Goal: Task Accomplishment & Management: Use online tool/utility

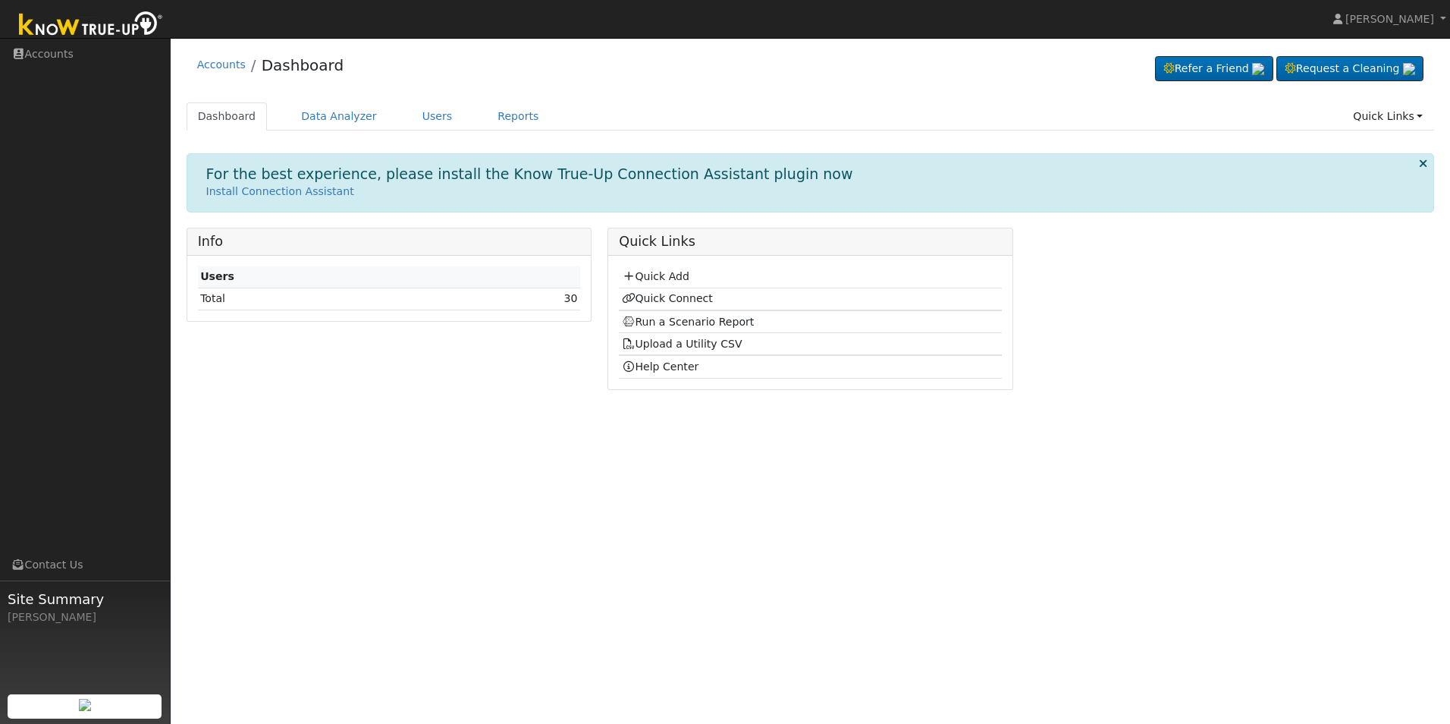
click at [677, 268] on td "Quick Add" at bounding box center [810, 277] width 382 height 22
click at [675, 273] on link "Quick Add" at bounding box center [655, 276] width 67 height 12
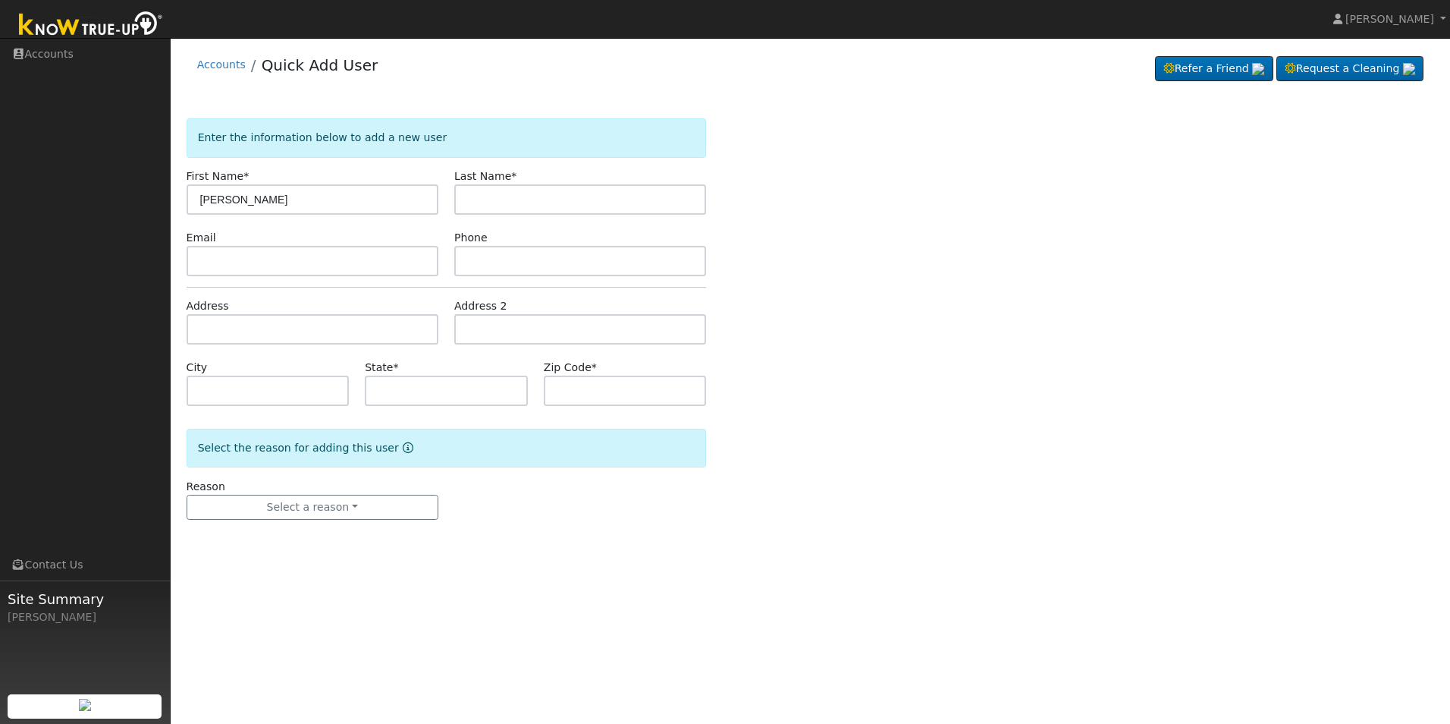
type input "[PERSON_NAME]"
paste input "[EMAIL_ADDRESS][DOMAIN_NAME]"
type input "[EMAIL_ADDRESS][DOMAIN_NAME]"
click at [495, 267] on input "text" at bounding box center [580, 261] width 252 height 30
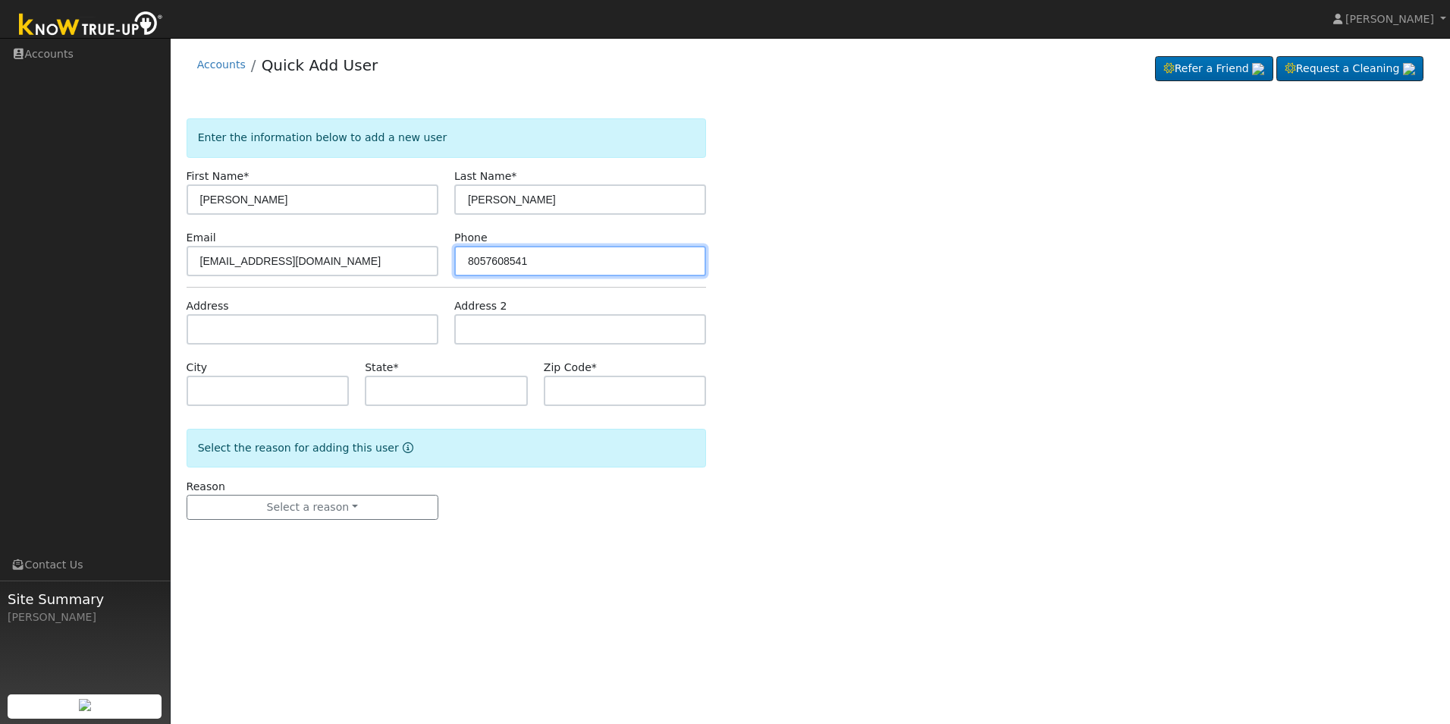
type input "8057608541"
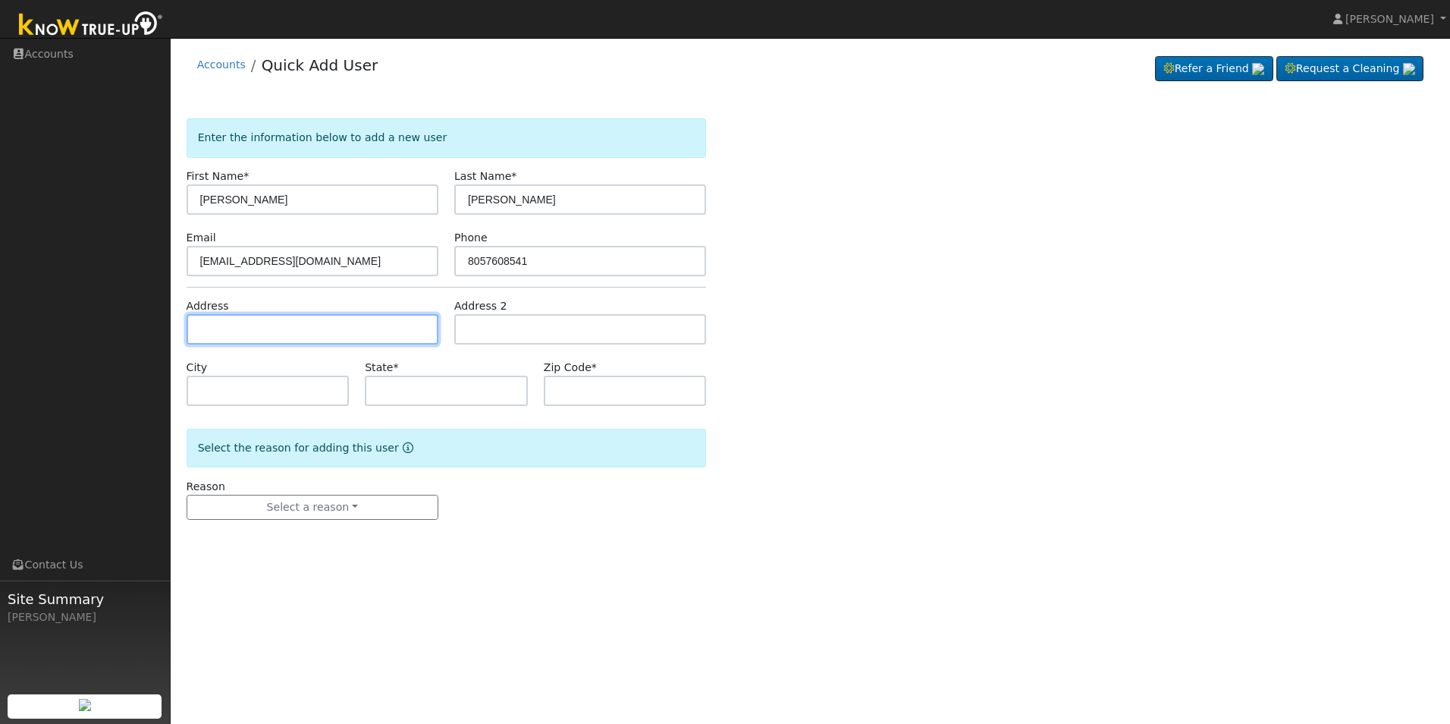
drag, startPoint x: 256, startPoint y: 335, endPoint x: 409, endPoint y: 275, distance: 164.1
click at [260, 325] on input "text" at bounding box center [313, 329] width 252 height 30
type input "614 Vasquez Avenue"
type input "Shafter"
type input "CA"
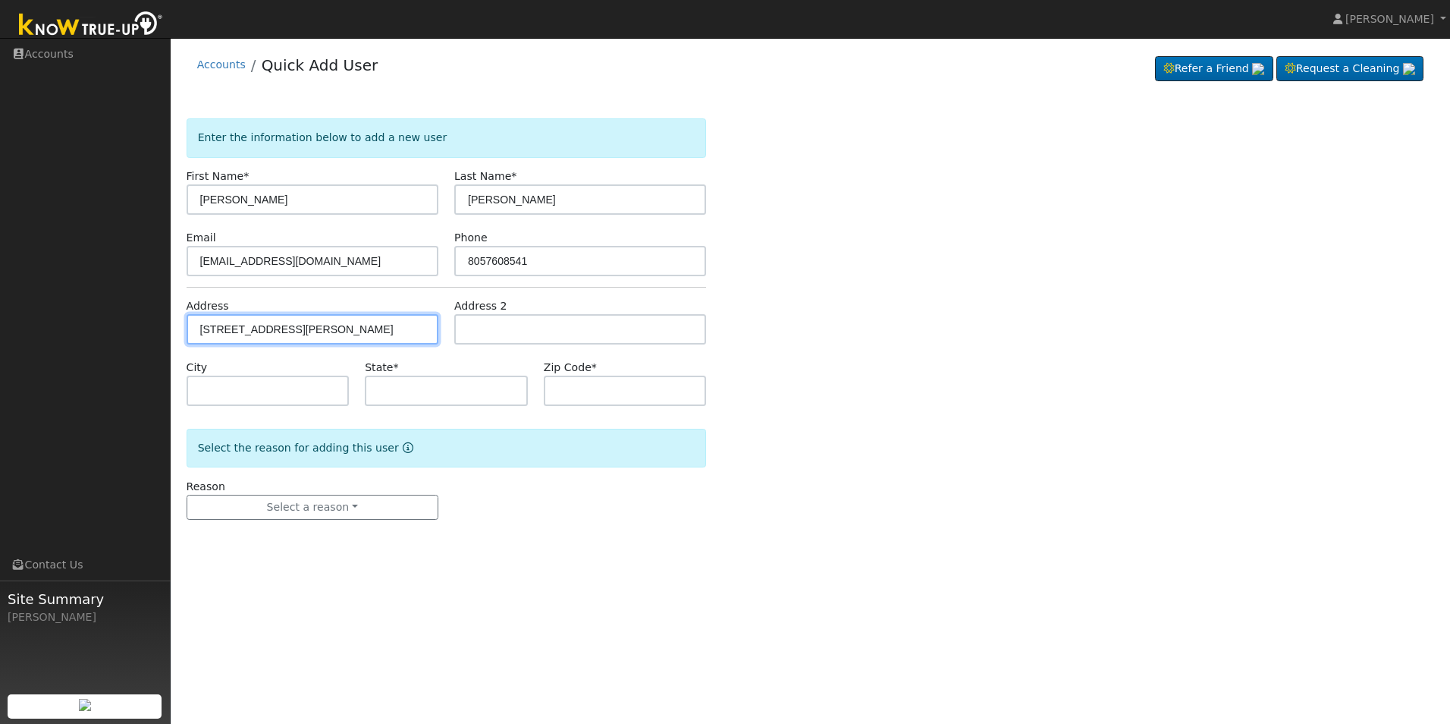
type input "93263"
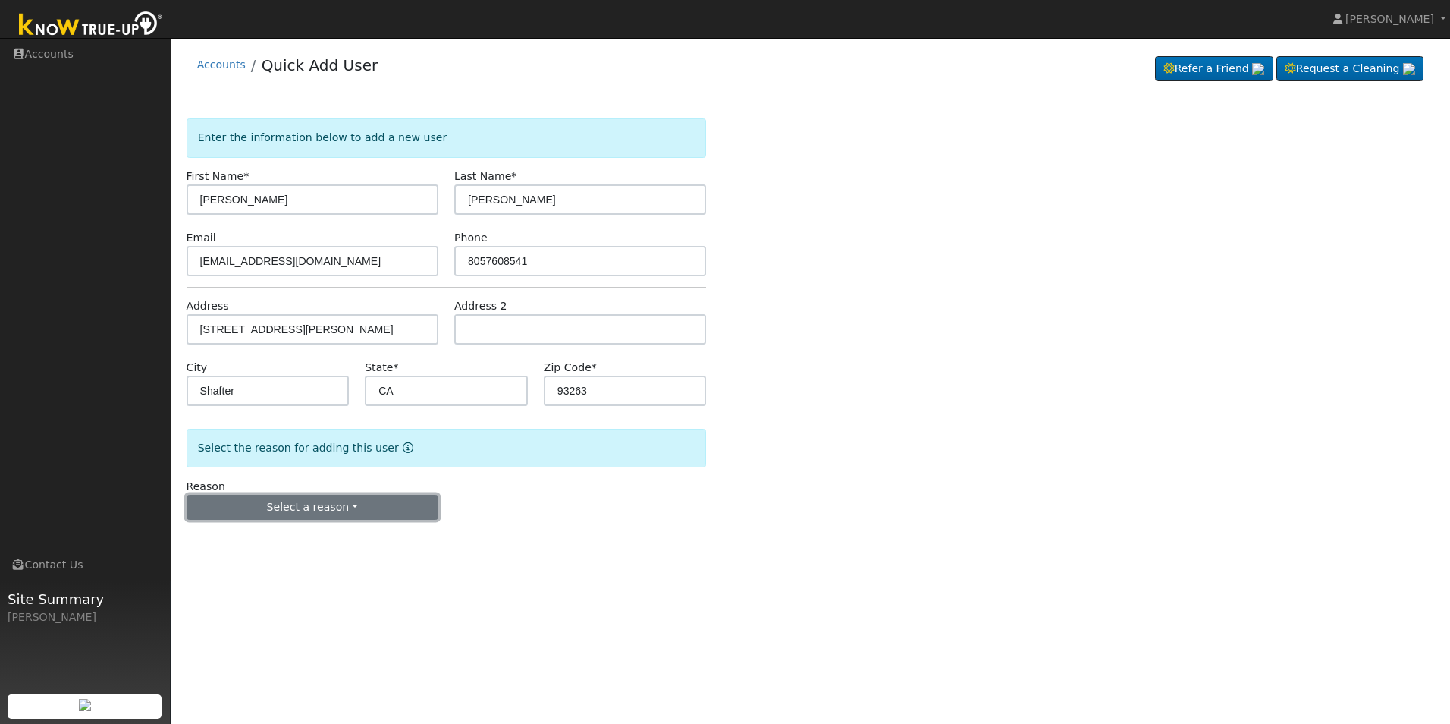
click at [363, 515] on button "Select a reason" at bounding box center [313, 507] width 252 height 26
click at [283, 557] on link "New customer adding solar" at bounding box center [271, 559] width 168 height 21
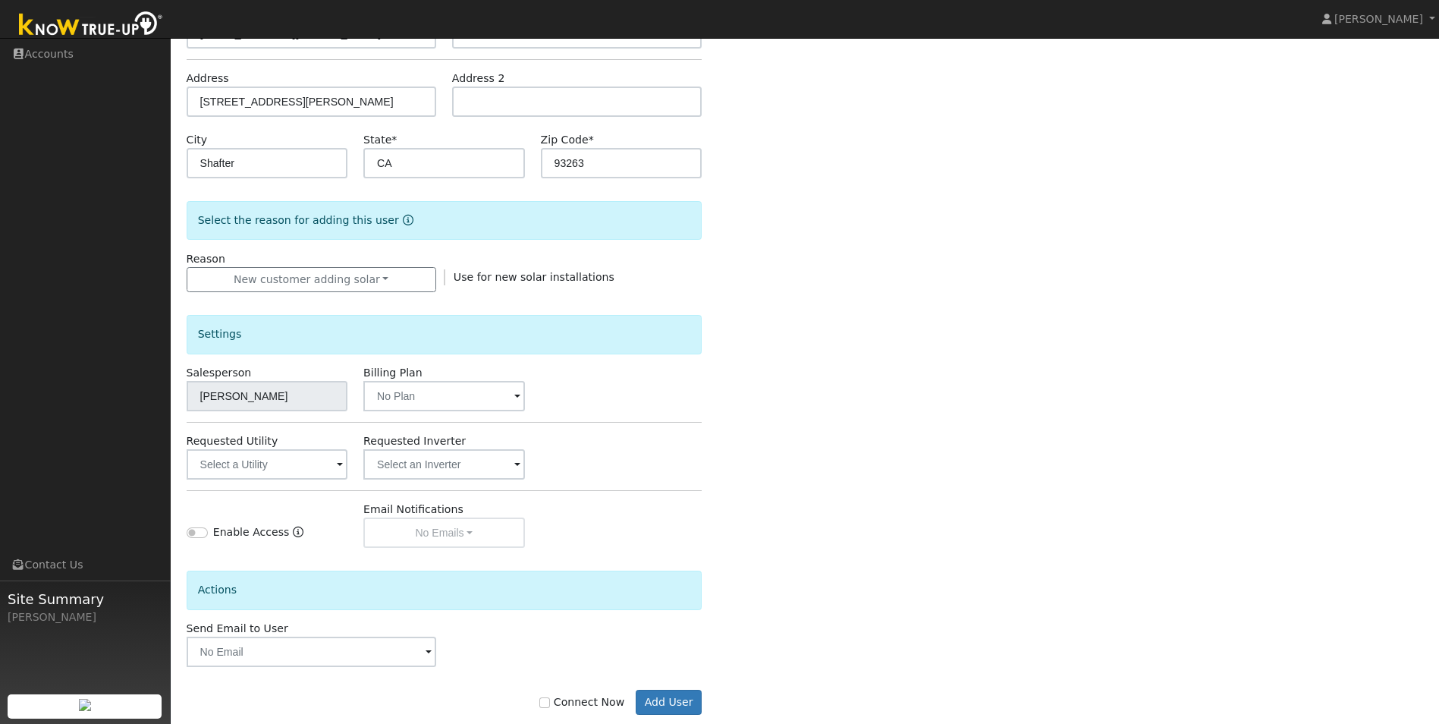
scroll to position [256, 0]
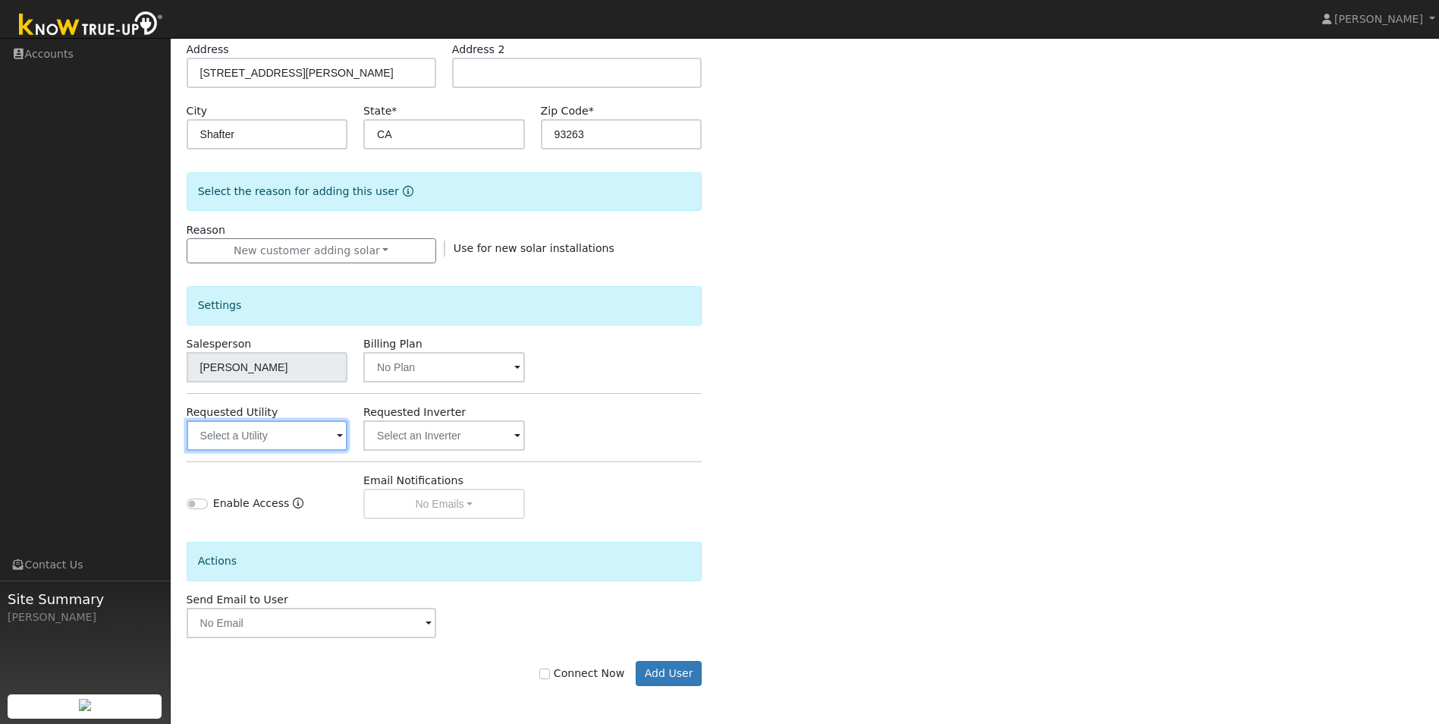
click at [335, 437] on input "text" at bounding box center [267, 435] width 161 height 30
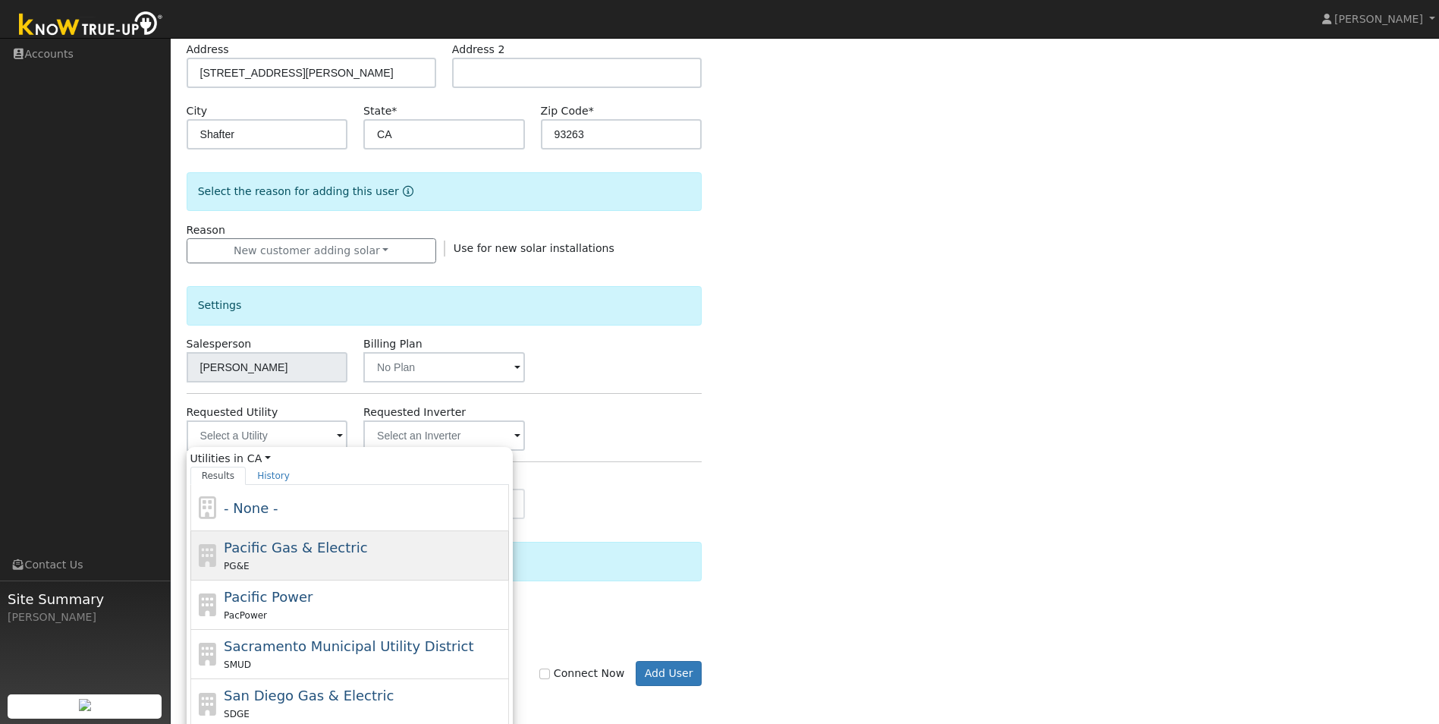
click at [308, 559] on div "PG&E" at bounding box center [364, 565] width 281 height 16
type input "Pacific Gas & Electric"
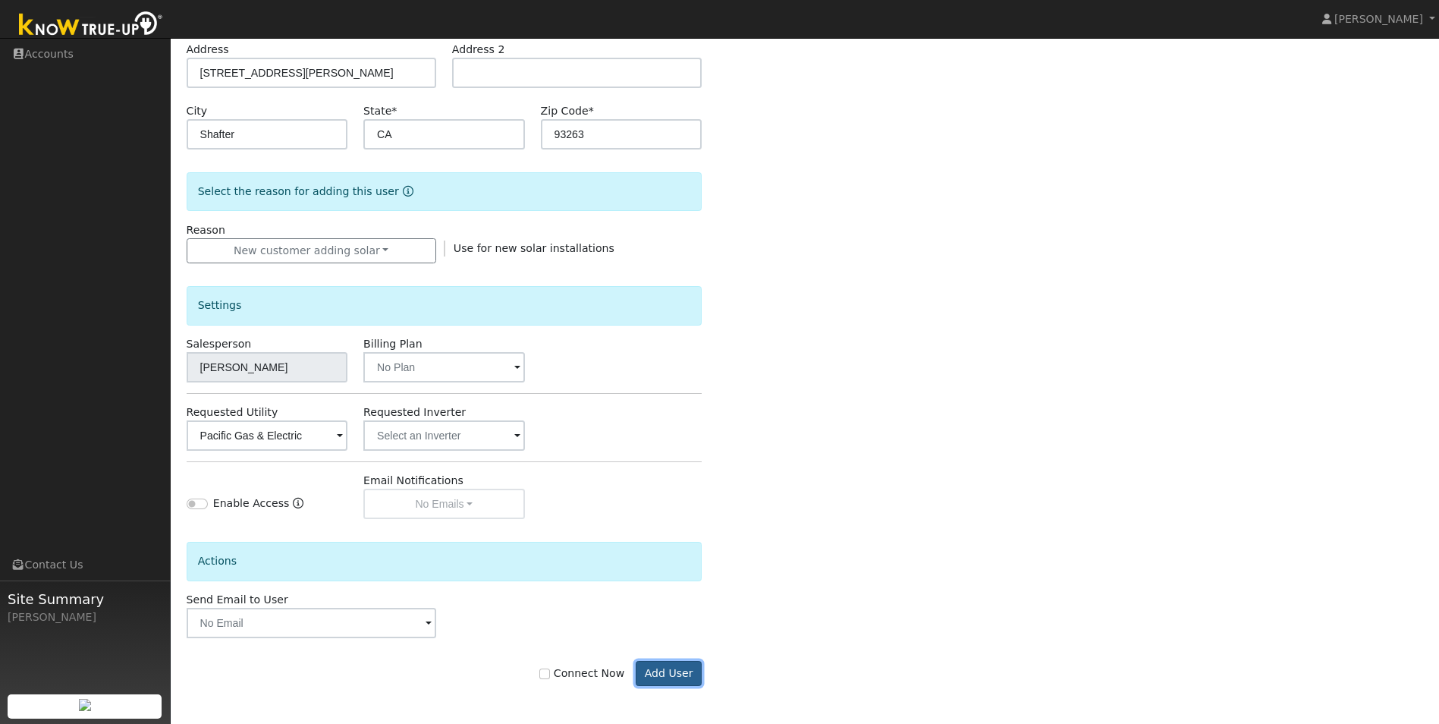
click at [659, 674] on button "Add User" at bounding box center [669, 674] width 66 height 26
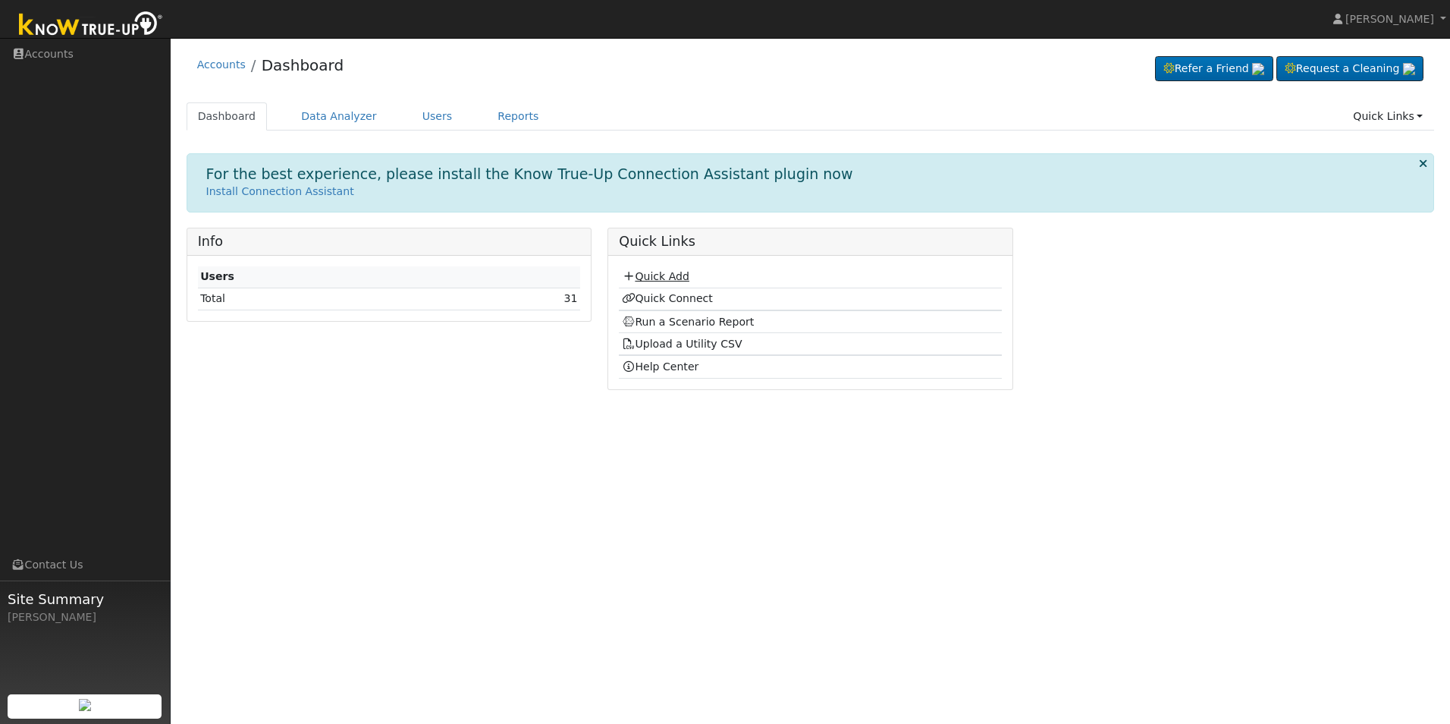
click at [669, 278] on link "Quick Add" at bounding box center [655, 276] width 67 height 12
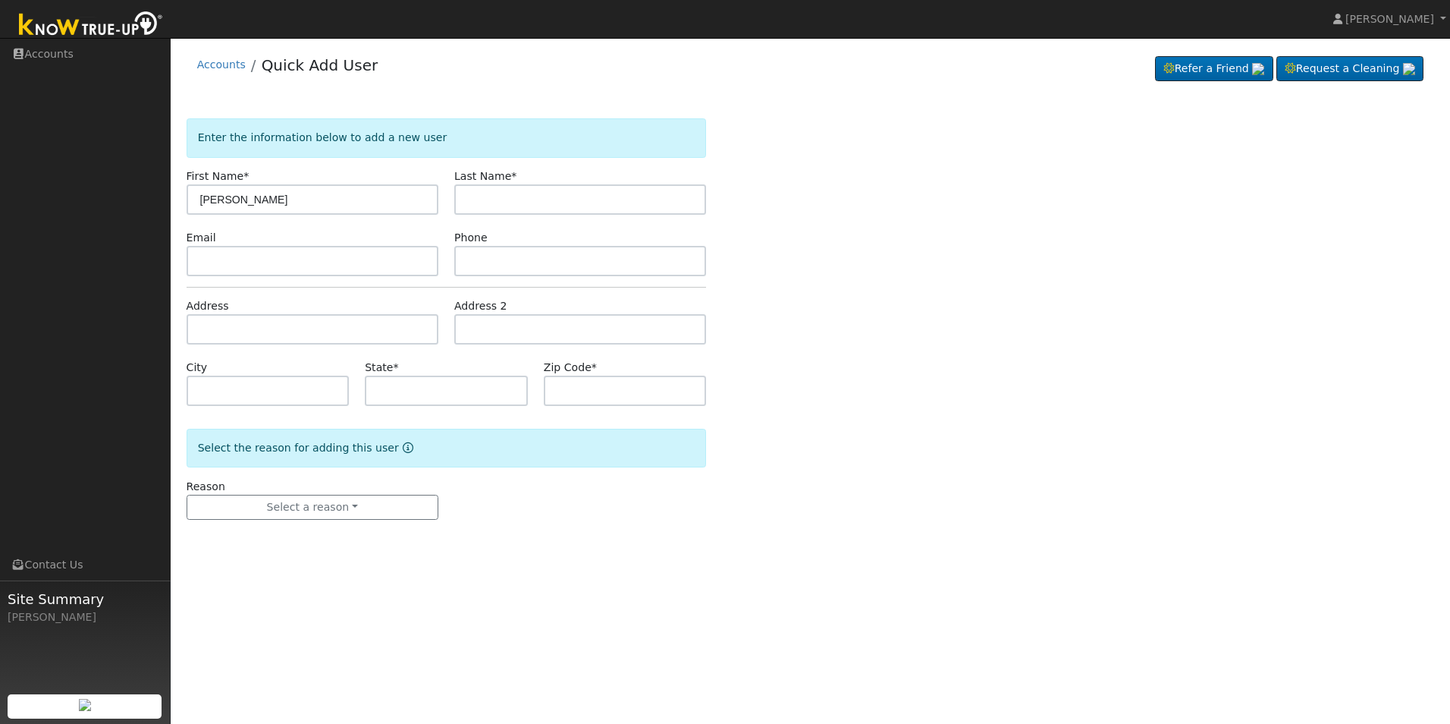
type input "Jose"
type input "Martinez"
paste input "silviachamar61@gmail.com"
type input "silviachamar61@gmail.com"
click at [514, 264] on input "text" at bounding box center [580, 261] width 252 height 30
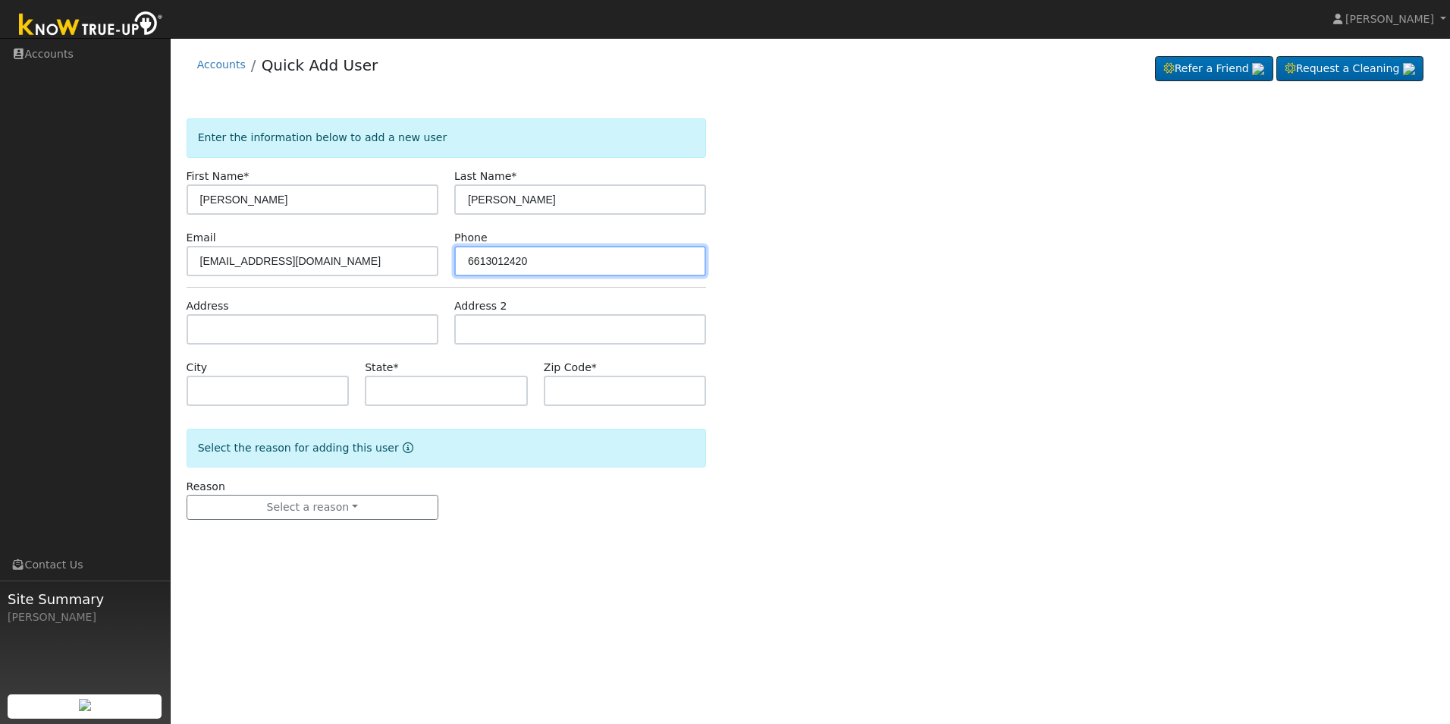
type input "6613012420"
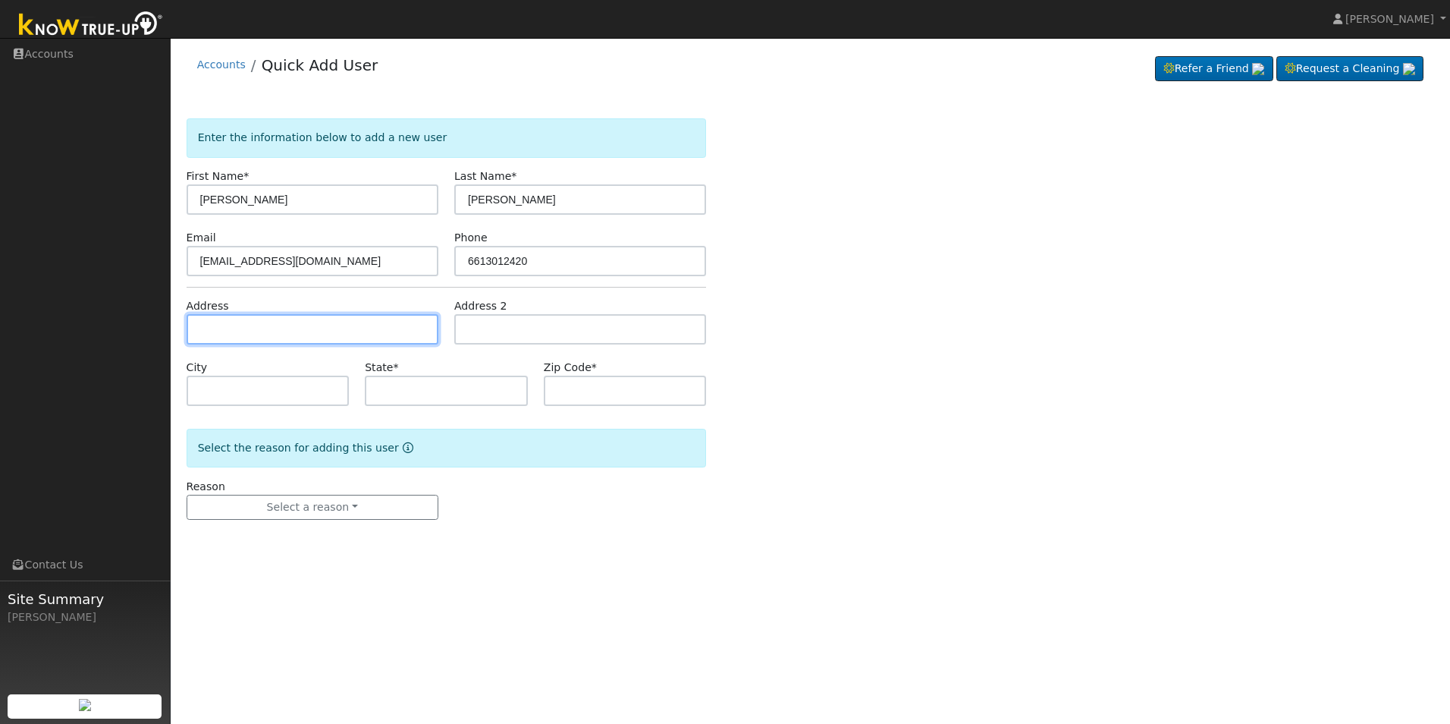
click at [284, 328] on input "text" at bounding box center [313, 329] width 252 height 30
type input "286 Trevino Terrace"
type input "Shafter"
type input "CA"
type input "93263"
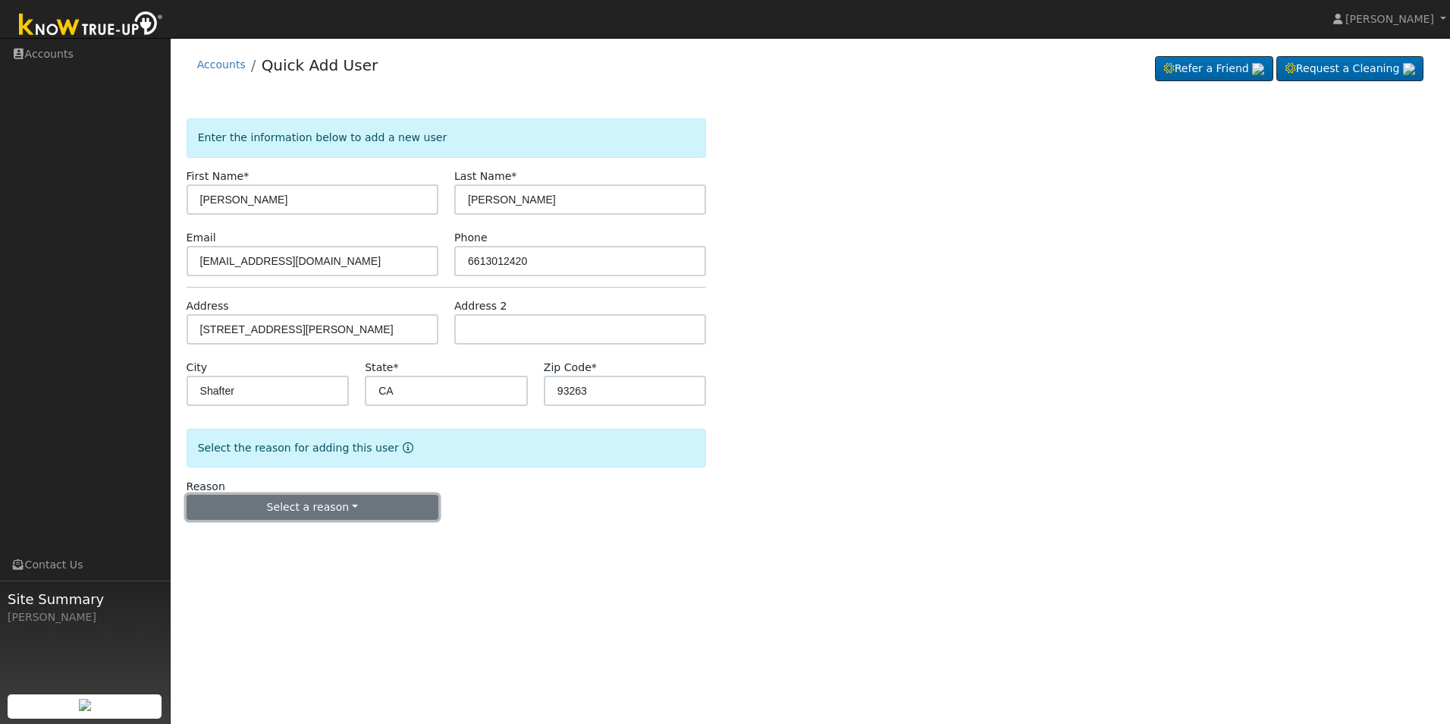
click at [369, 513] on button "Select a reason" at bounding box center [313, 507] width 252 height 26
click at [272, 564] on link "New customer adding solar" at bounding box center [271, 559] width 168 height 21
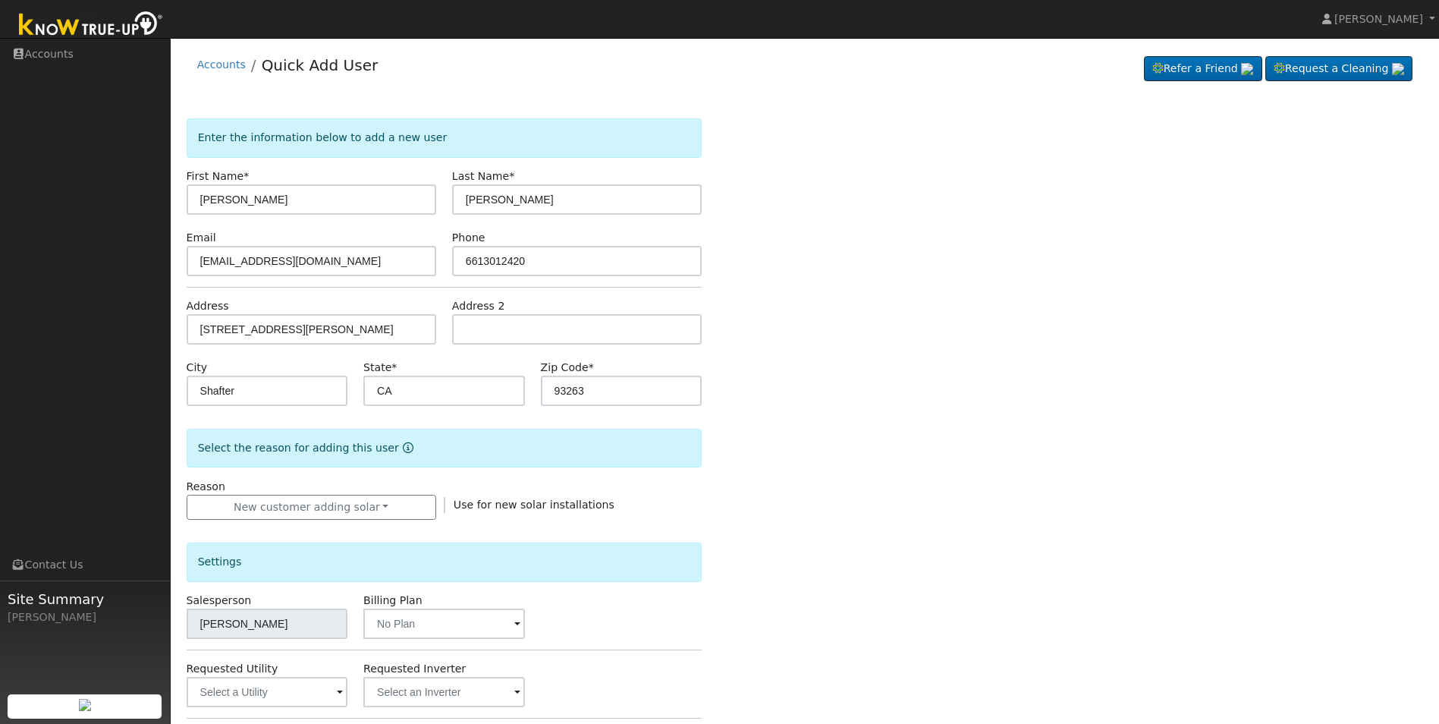
click at [776, 579] on div "Enter the information below to add a new user First Name * Jose Last Name * Mar…" at bounding box center [805, 545] width 1237 height 854
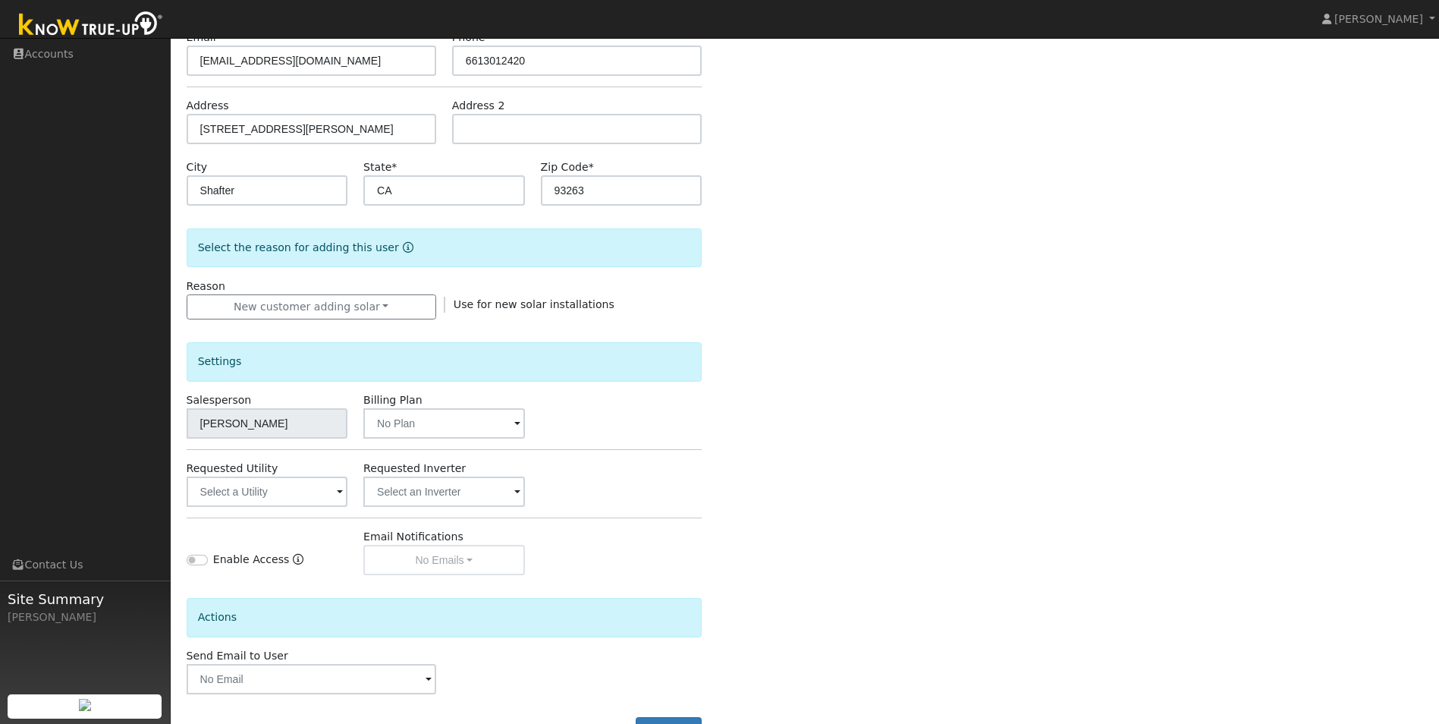
scroll to position [256, 0]
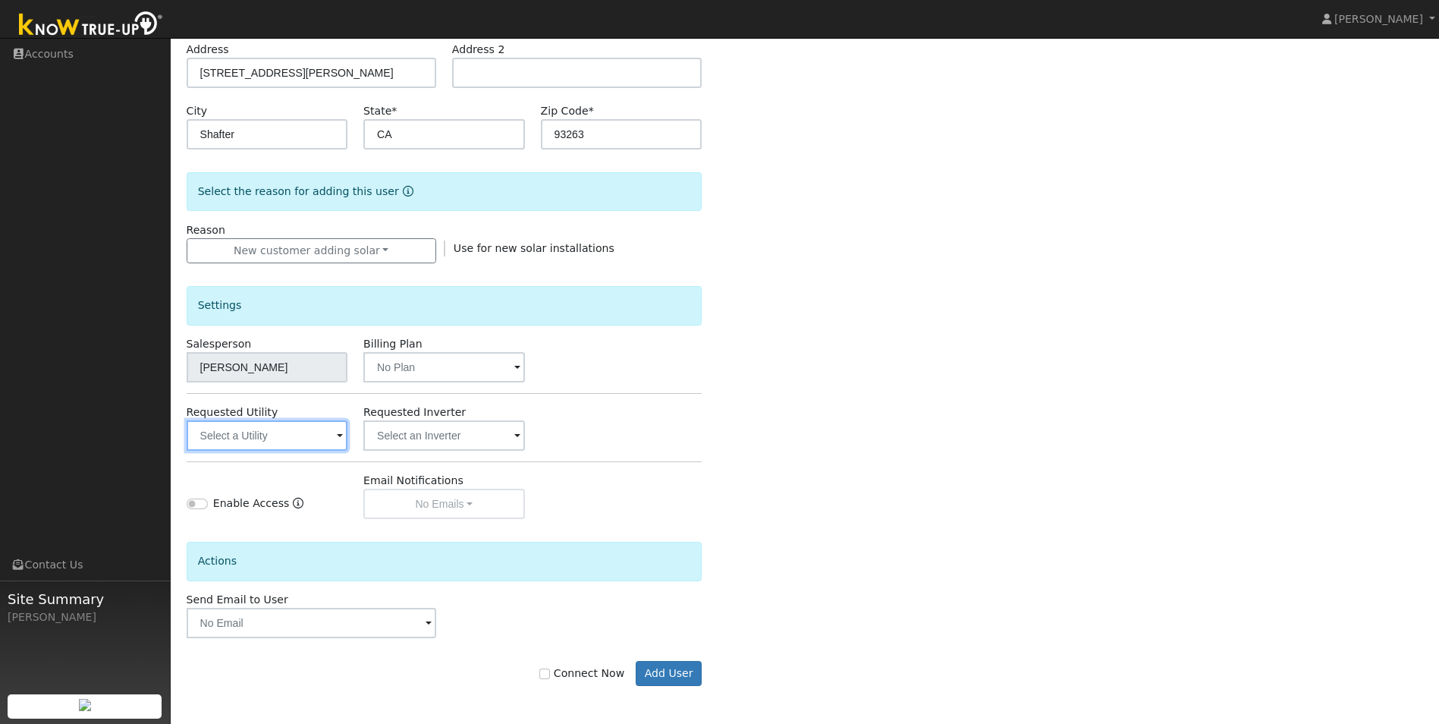
click at [313, 428] on input "text" at bounding box center [267, 435] width 161 height 30
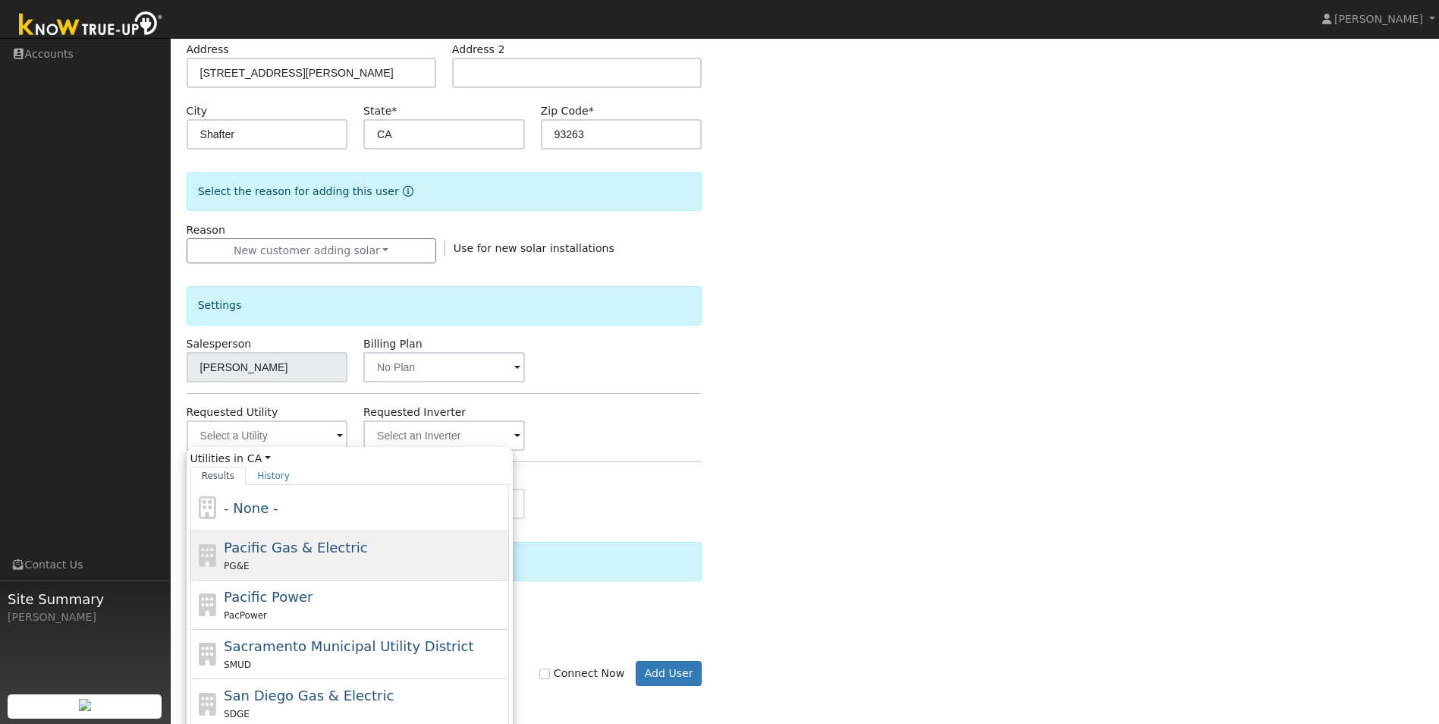
click at [278, 547] on span "Pacific Gas & Electric" at bounding box center [295, 547] width 143 height 16
type input "Pacific Gas & Electric"
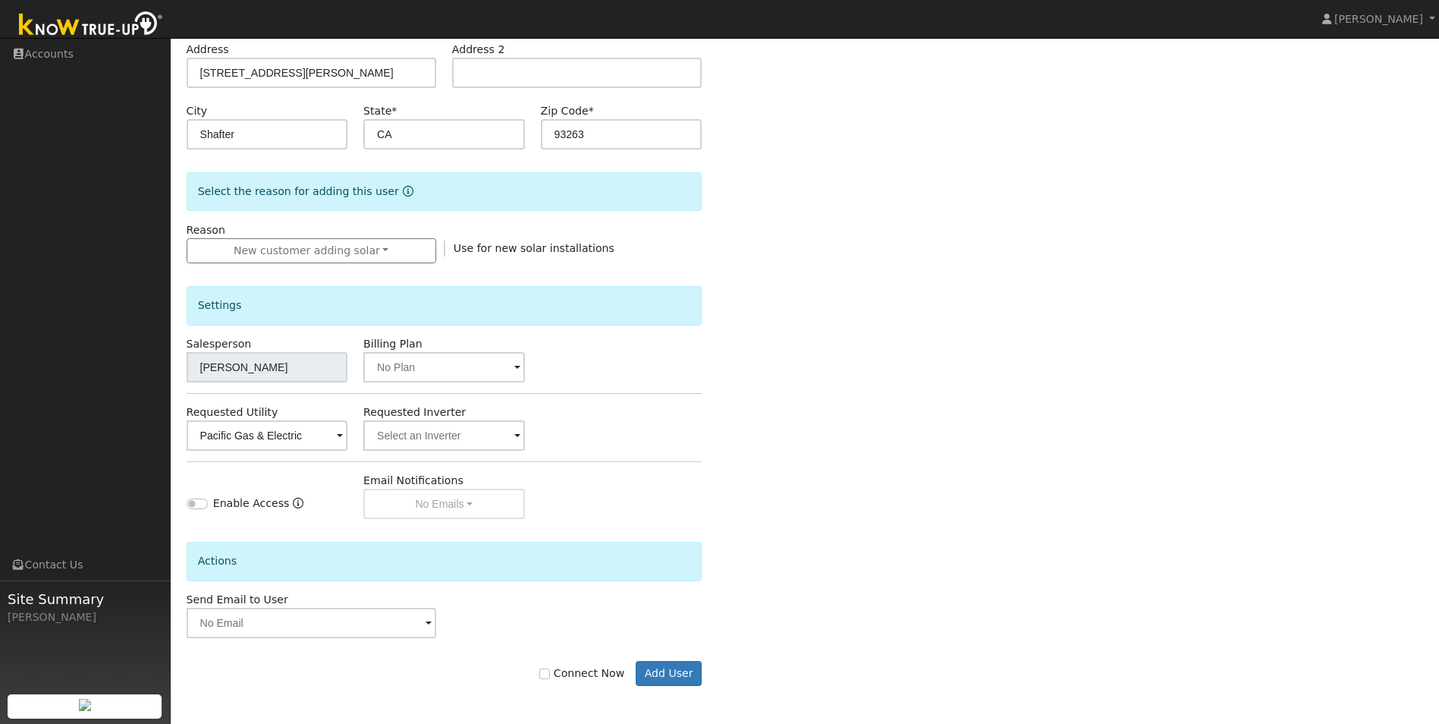
click at [809, 415] on div "Enter the information below to add a new user First Name * Jose Last Name * Mar…" at bounding box center [805, 289] width 1237 height 854
click at [673, 676] on button "Add User" at bounding box center [669, 674] width 66 height 26
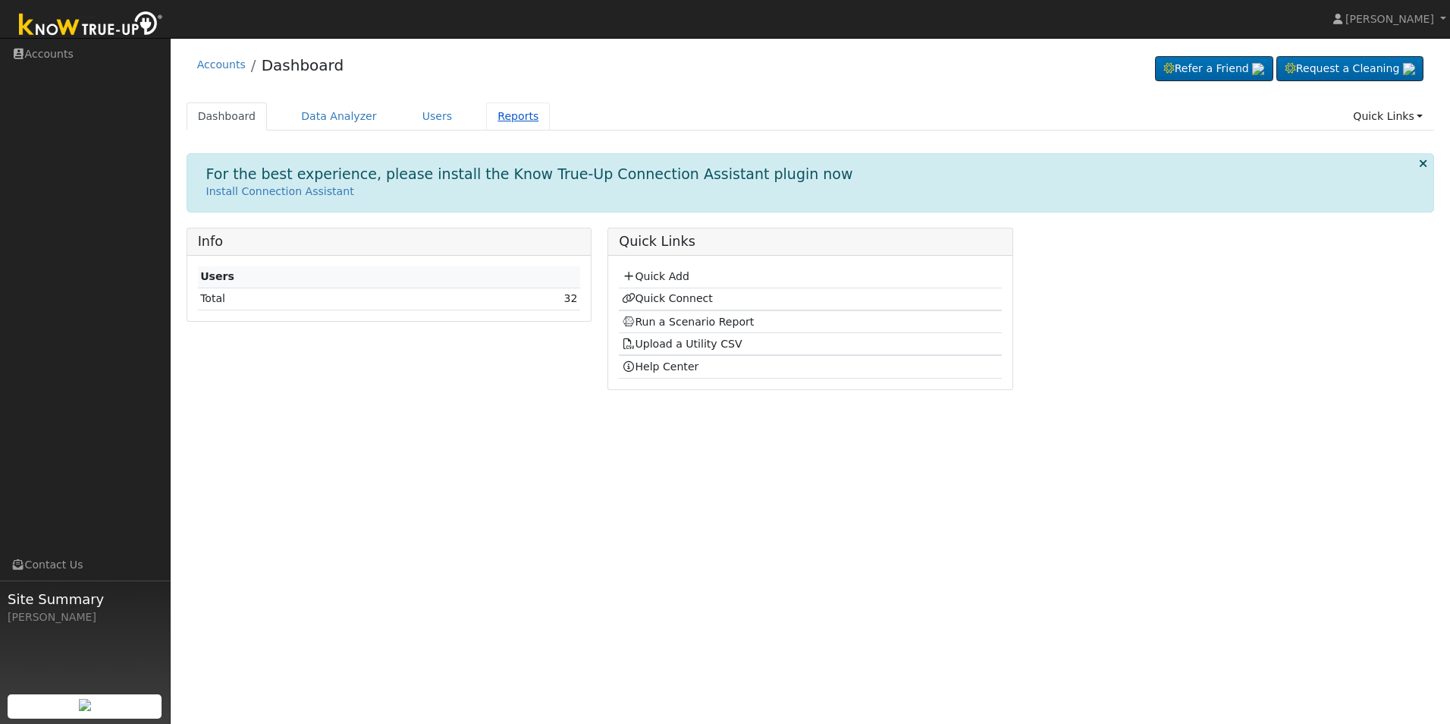
click at [502, 120] on link "Reports" at bounding box center [518, 116] width 64 height 28
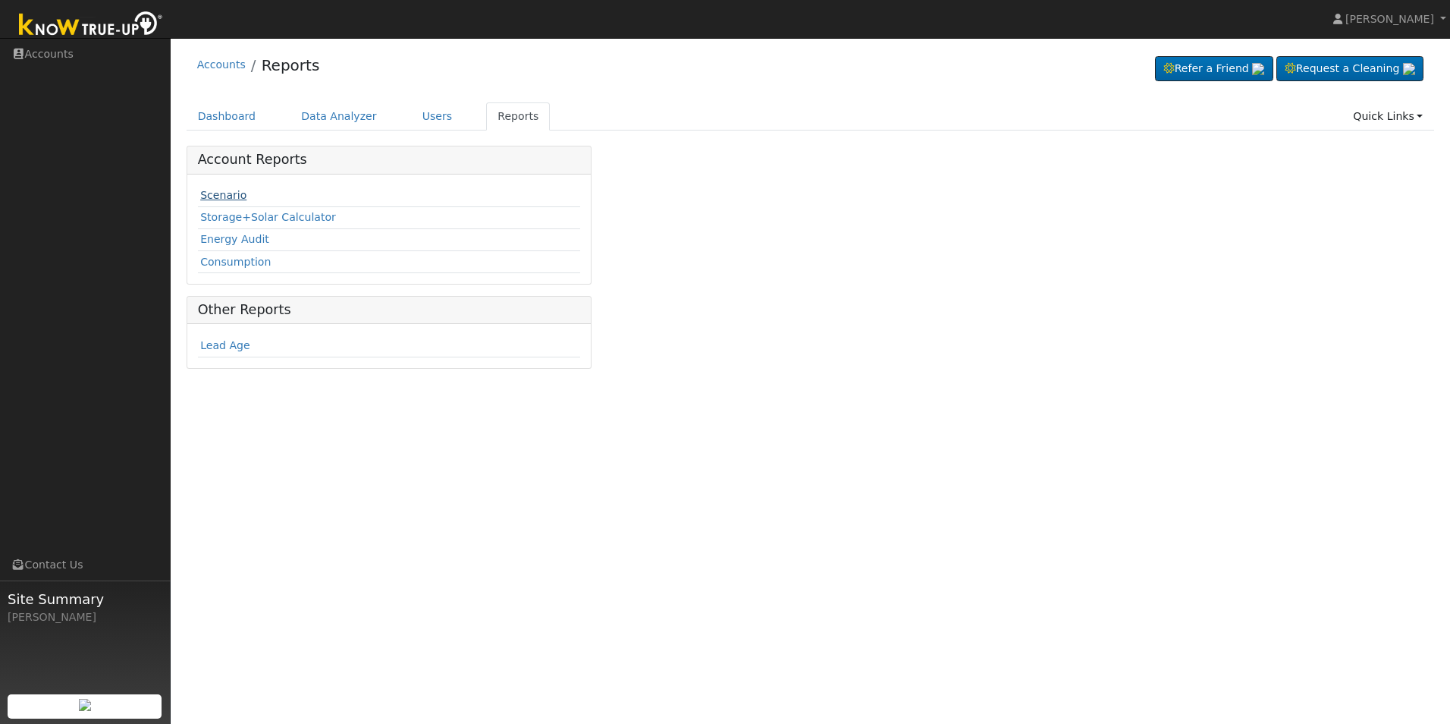
click at [232, 193] on link "Scenario" at bounding box center [223, 195] width 46 height 12
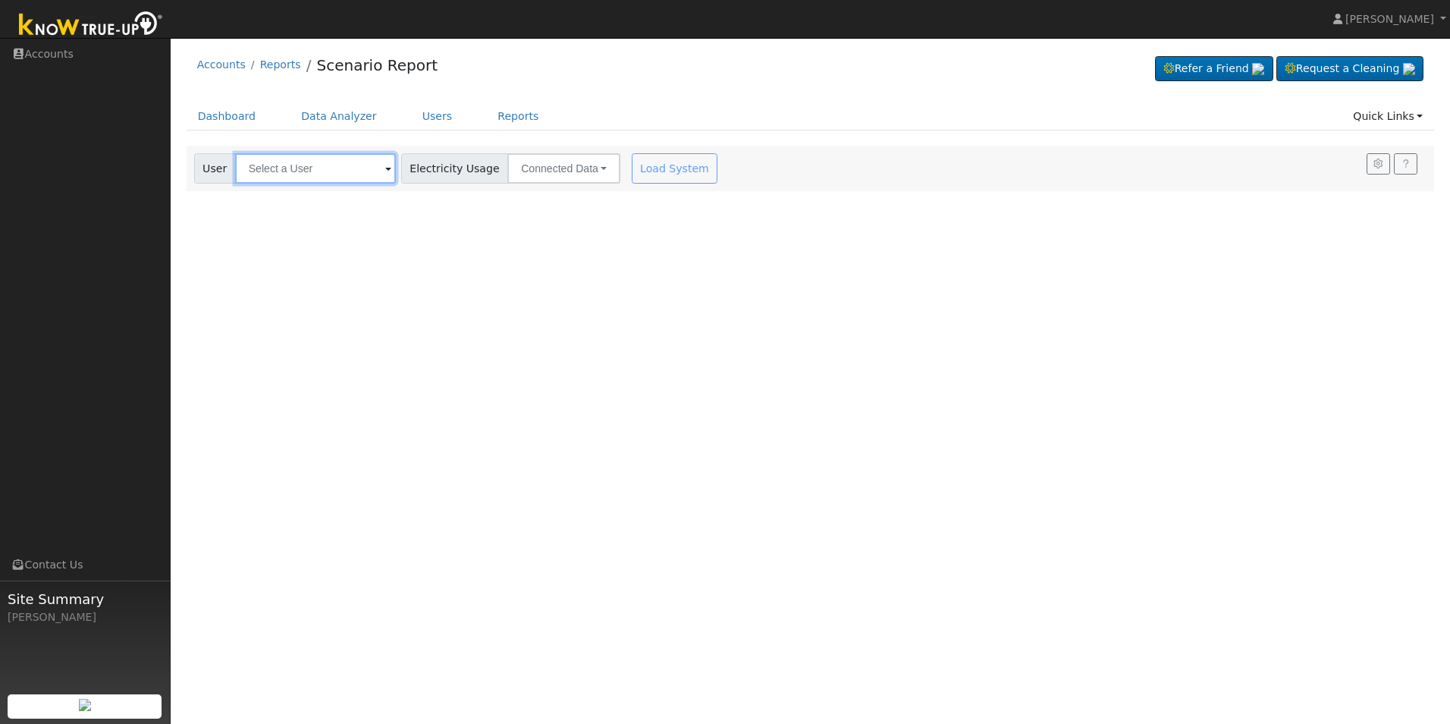
click at [318, 156] on input "text" at bounding box center [315, 168] width 161 height 30
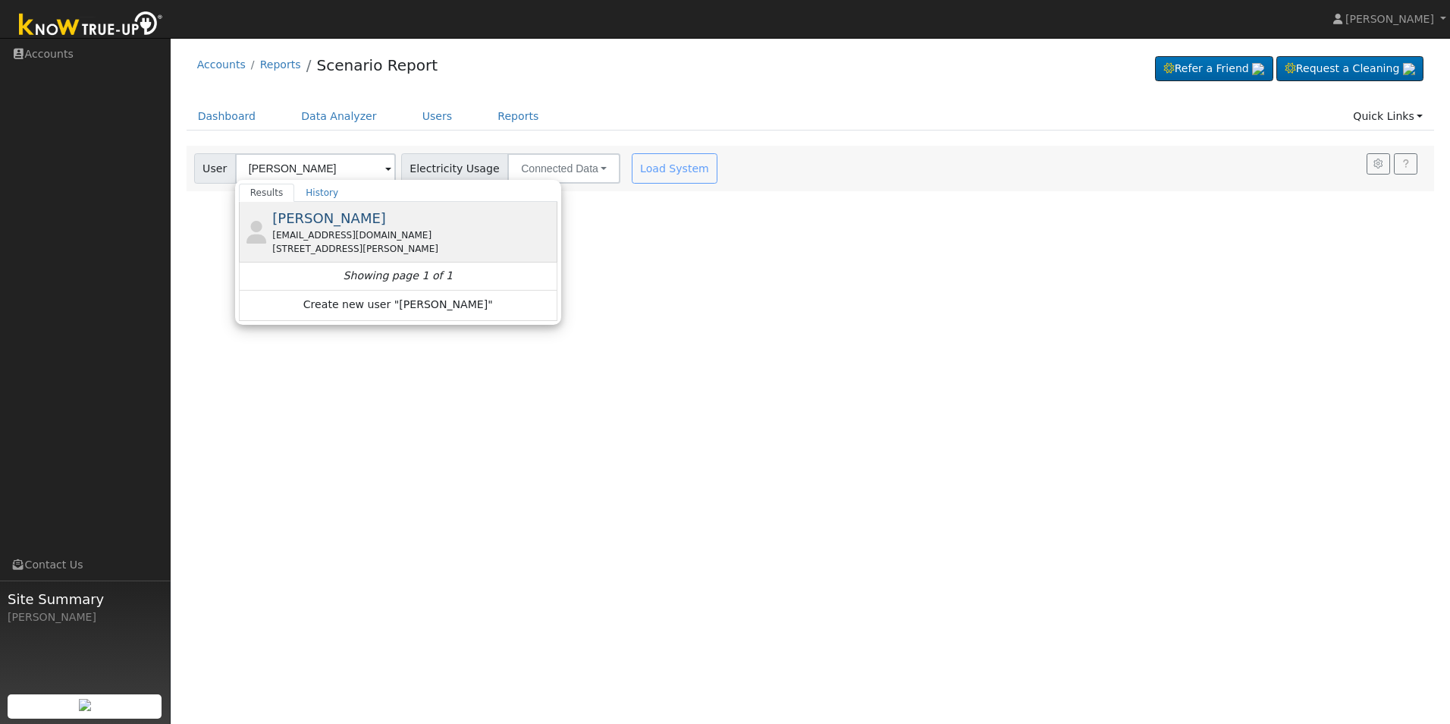
click at [350, 239] on div "jonathan80526@icloud.com" at bounding box center [412, 235] width 281 height 14
type input "Jonathan Hernandez"
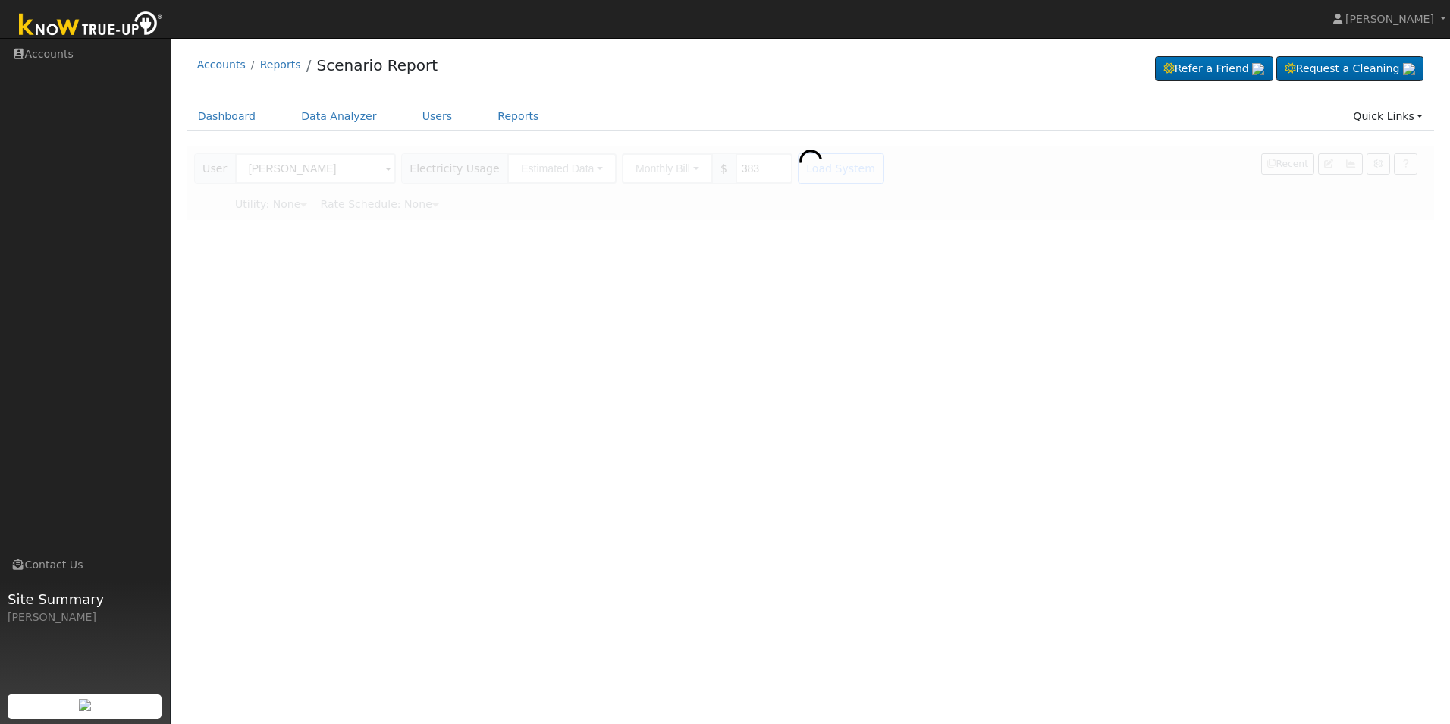
type input "Pacific Gas & Electric"
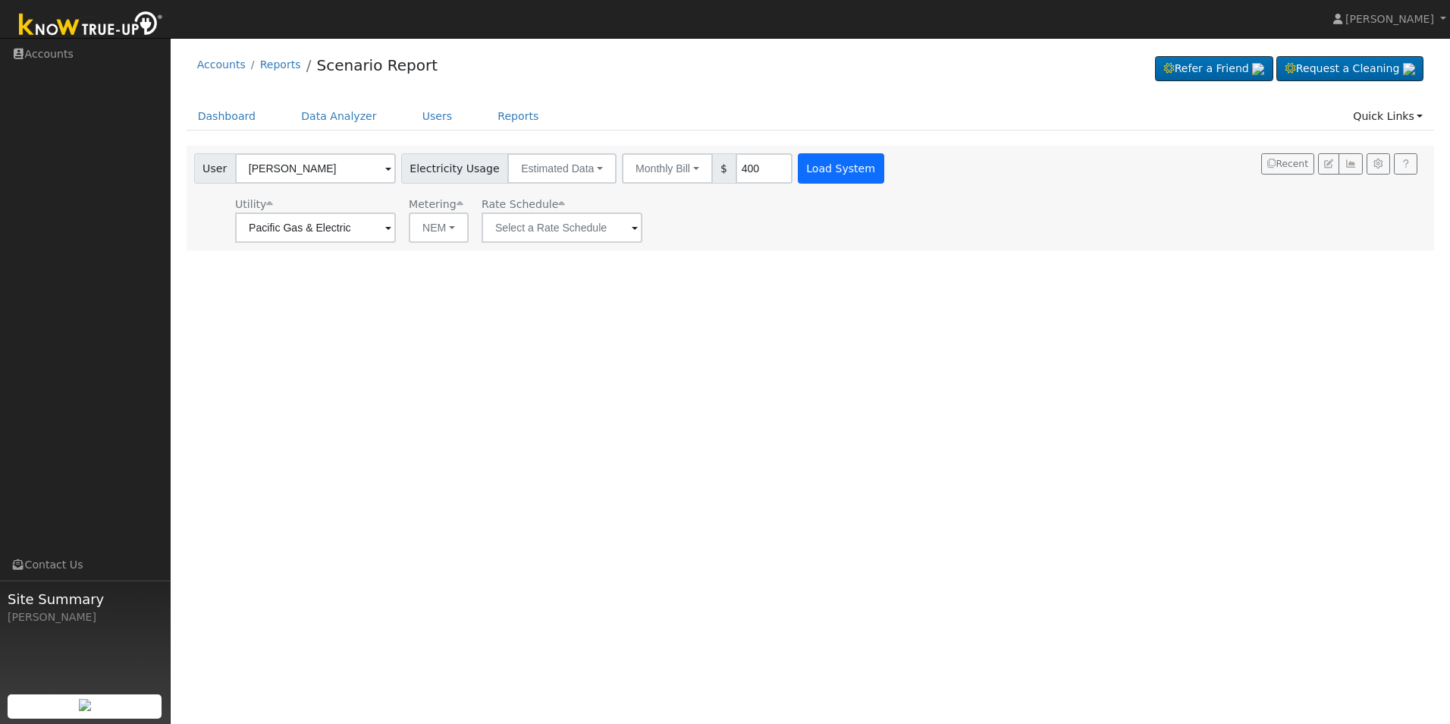
type input "400"
click at [815, 162] on button "Load System" at bounding box center [841, 168] width 86 height 30
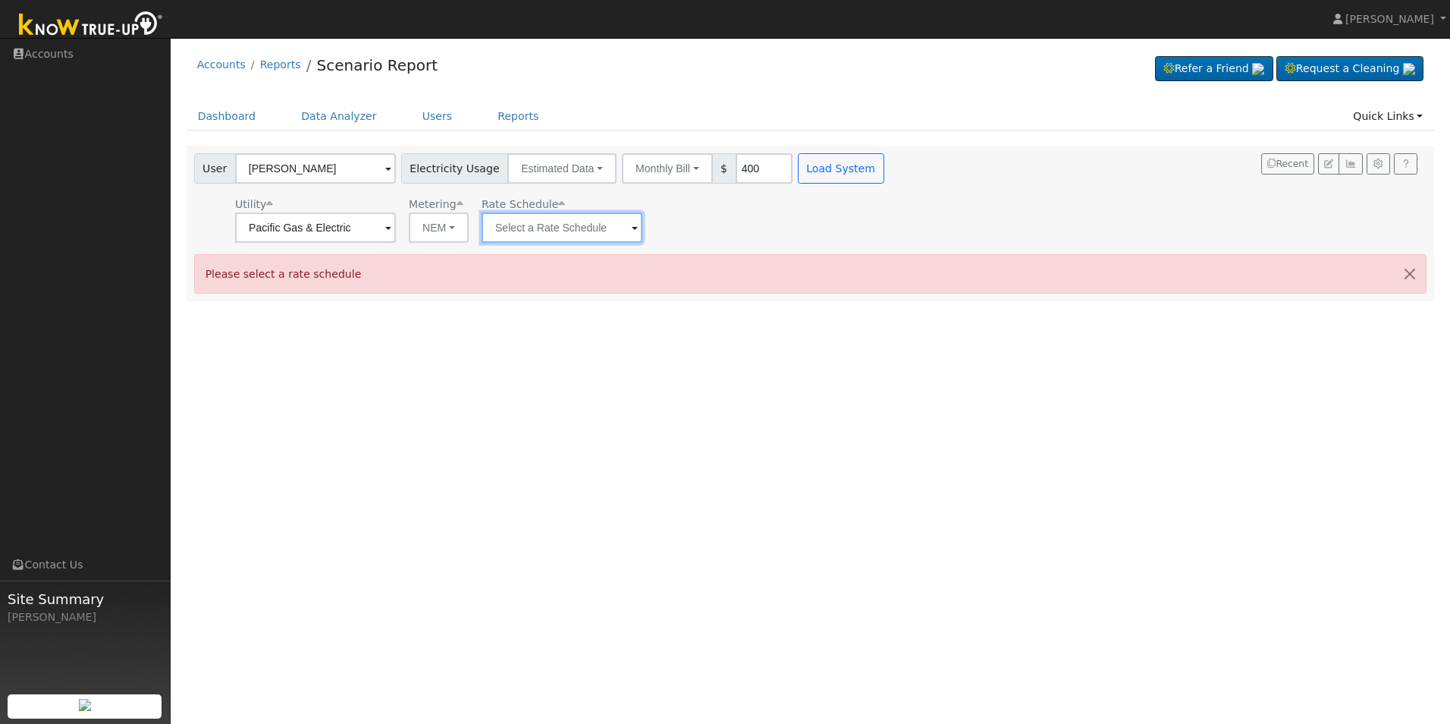
click at [396, 228] on input "text" at bounding box center [315, 227] width 161 height 30
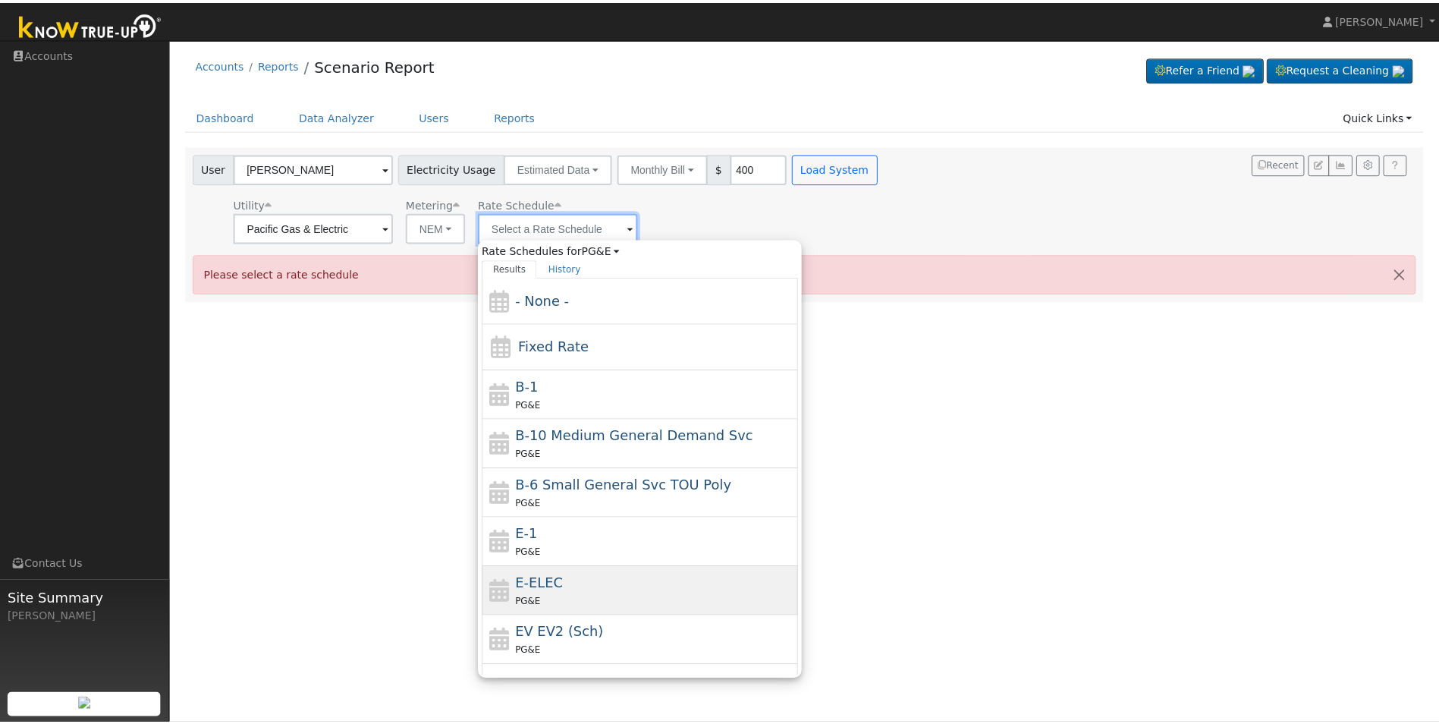
scroll to position [166, 0]
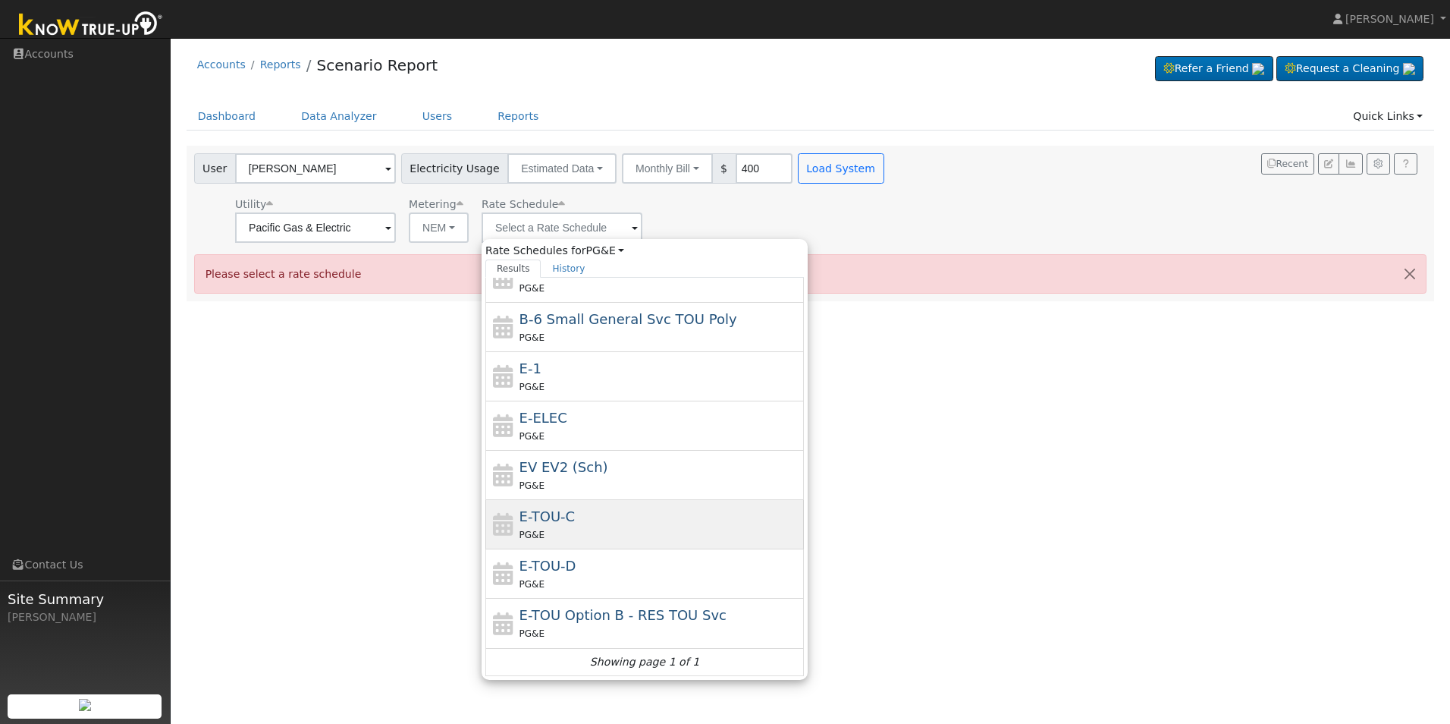
click at [567, 523] on div "E-TOU-C PG&E" at bounding box center [660, 524] width 281 height 36
type input "E-TOU-C"
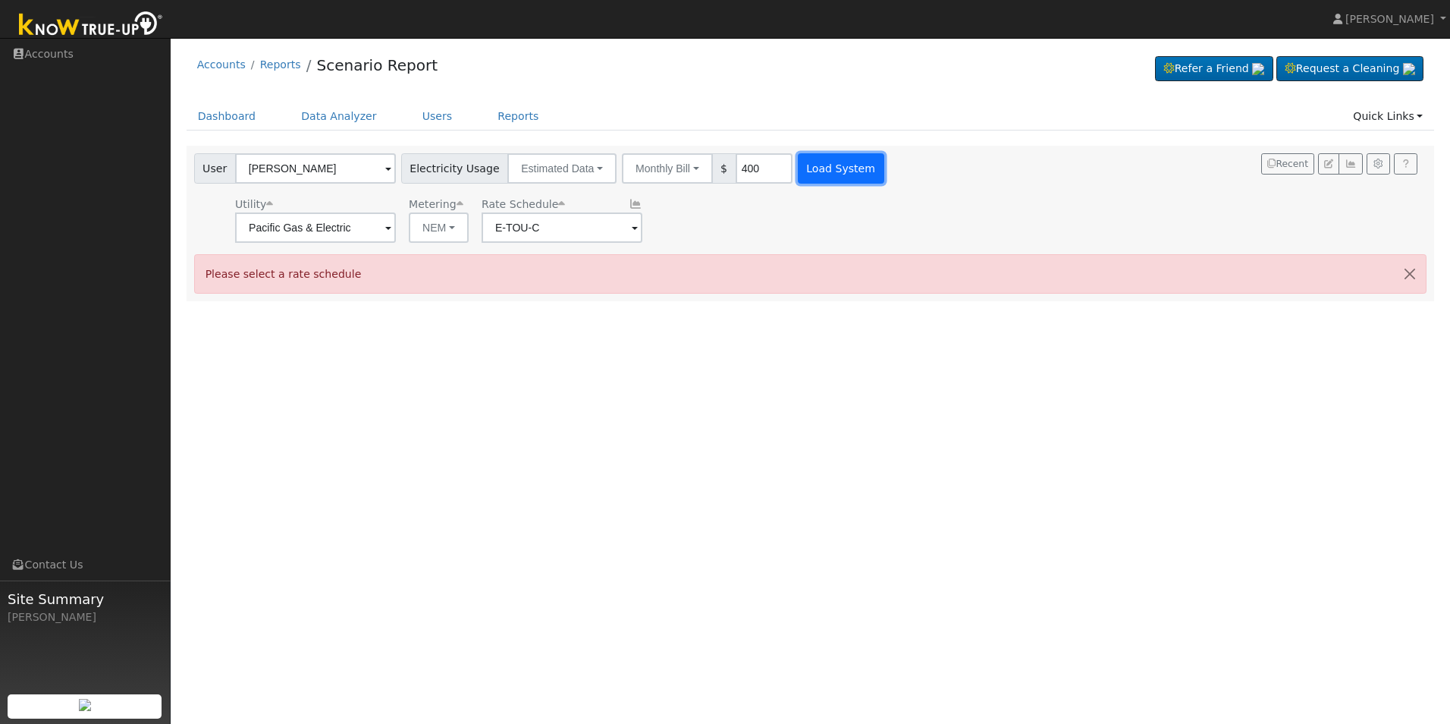
click at [821, 165] on button "Load System" at bounding box center [841, 168] width 86 height 30
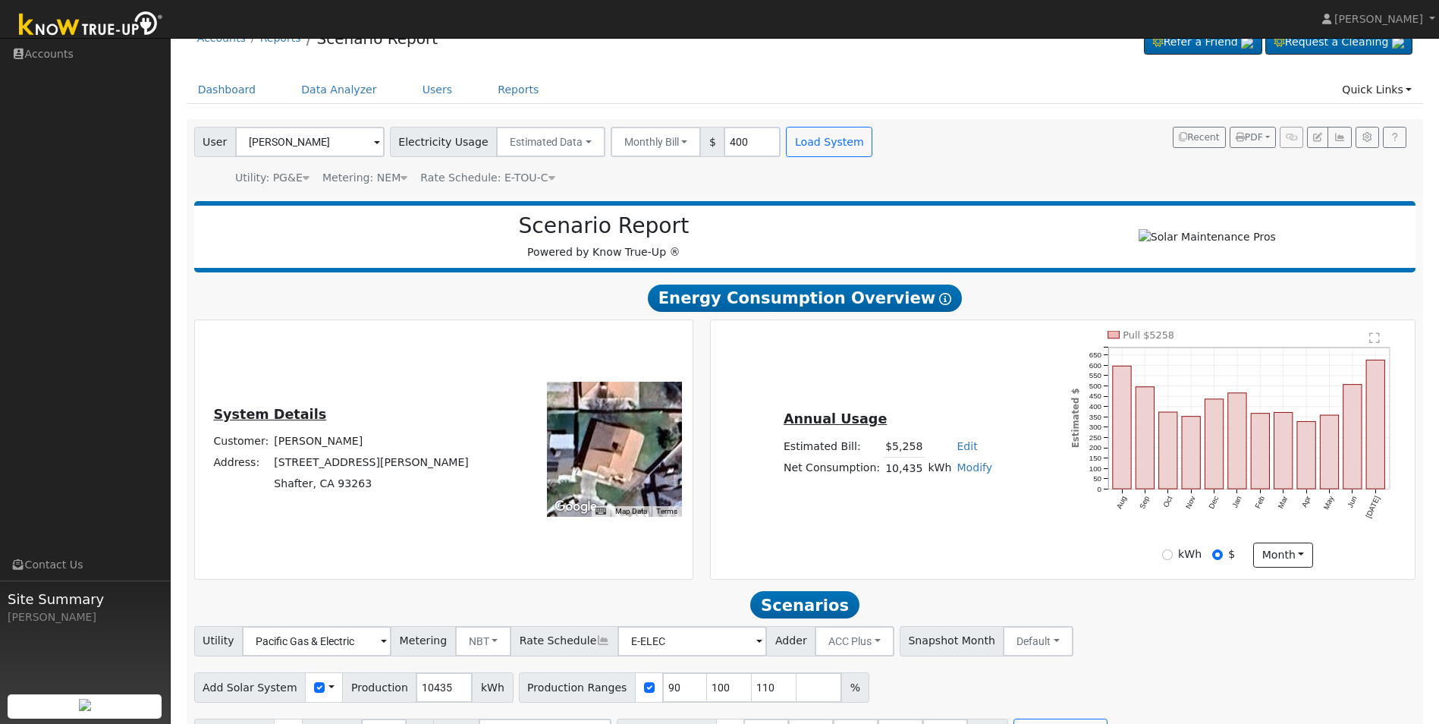
scroll to position [74, 0]
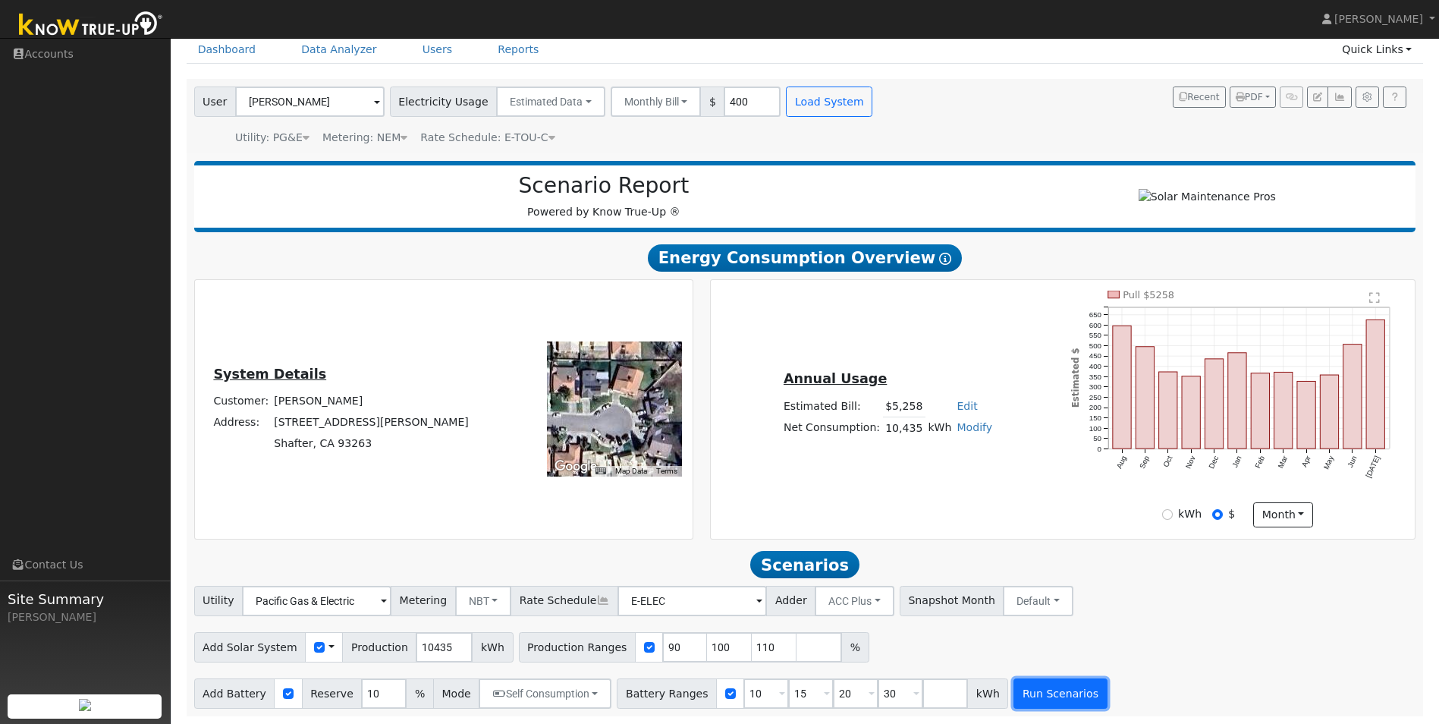
click at [1059, 695] on button "Run Scenarios" at bounding box center [1059, 693] width 93 height 30
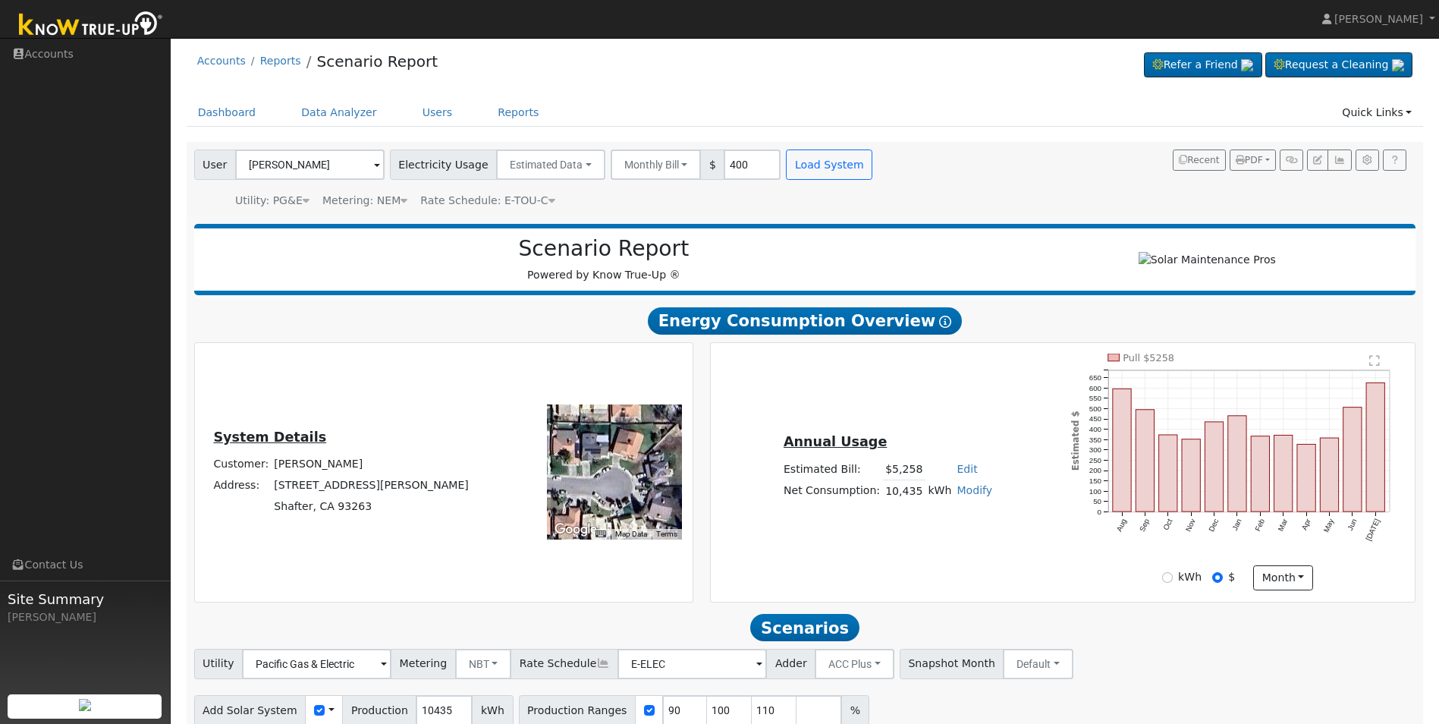
scroll to position [0, 0]
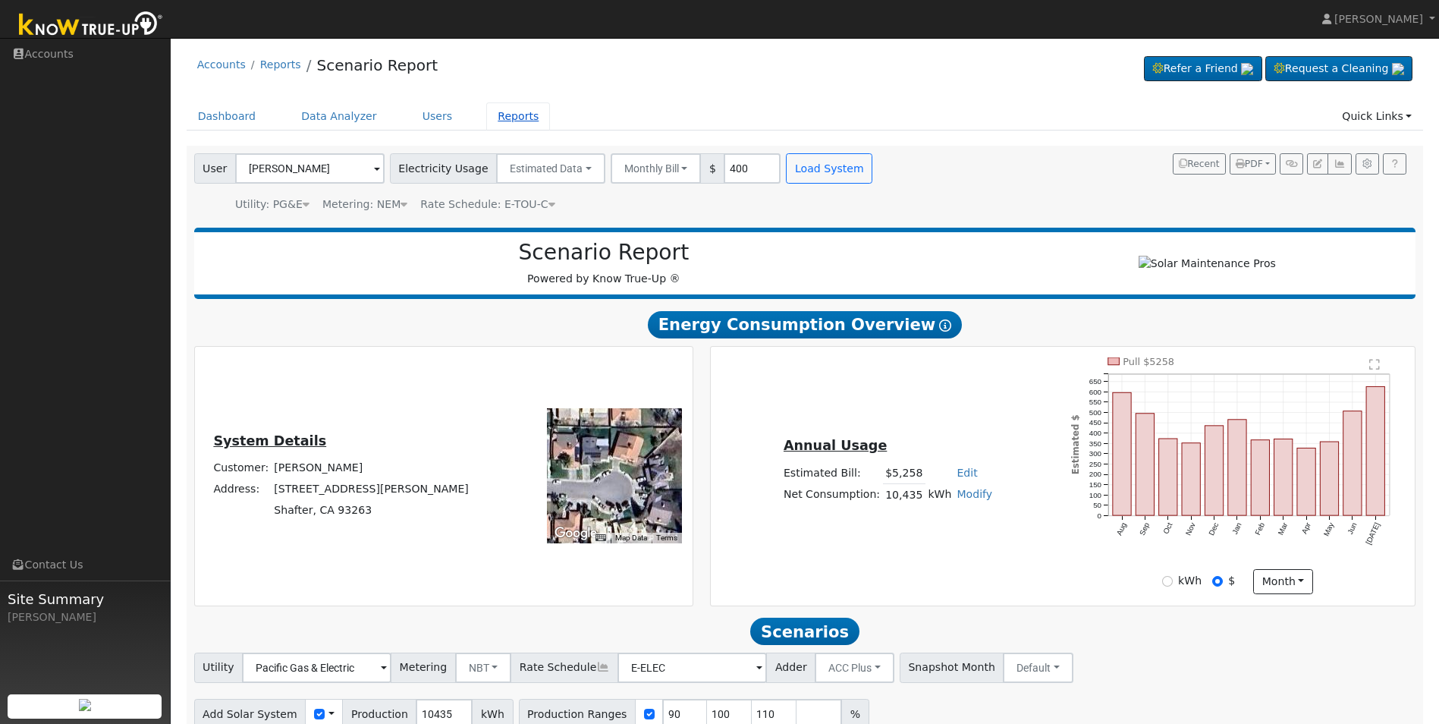
click at [488, 118] on link "Reports" at bounding box center [518, 116] width 64 height 28
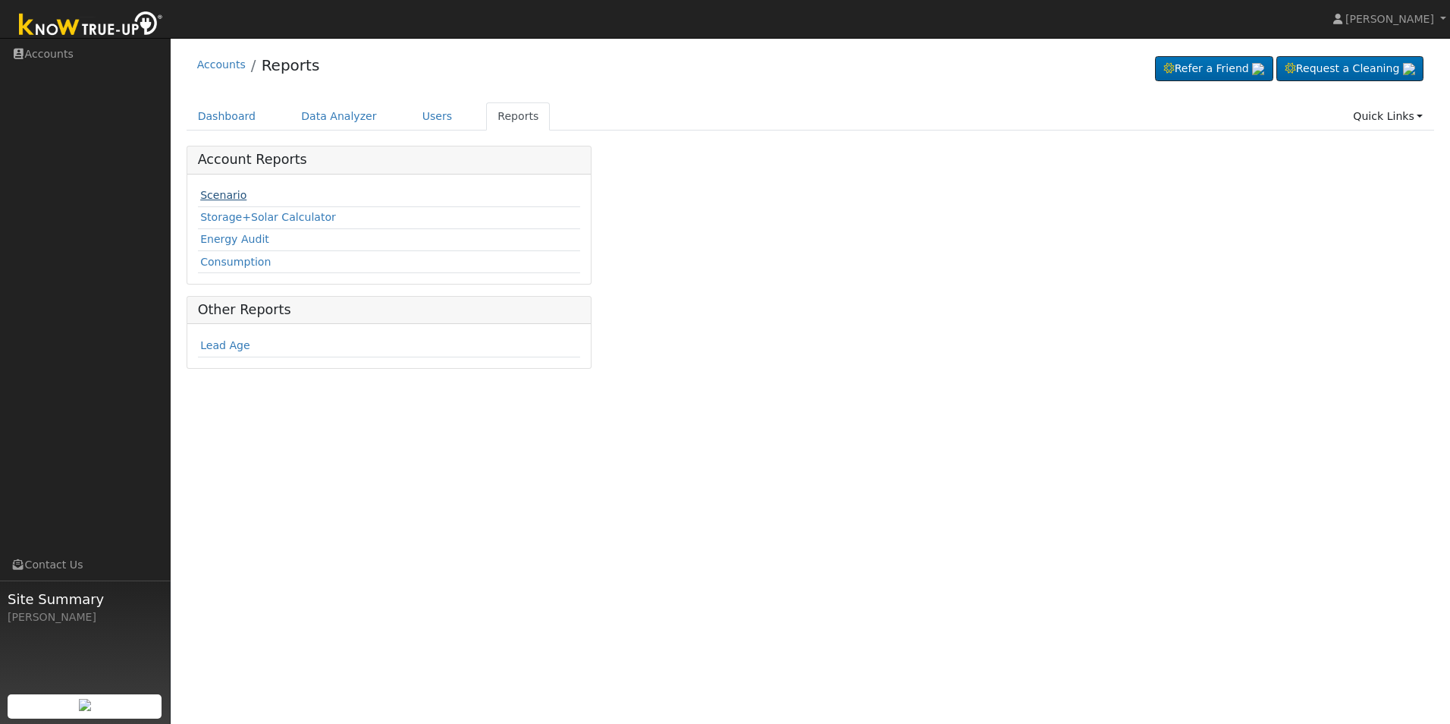
click at [228, 196] on link "Scenario" at bounding box center [223, 195] width 46 height 12
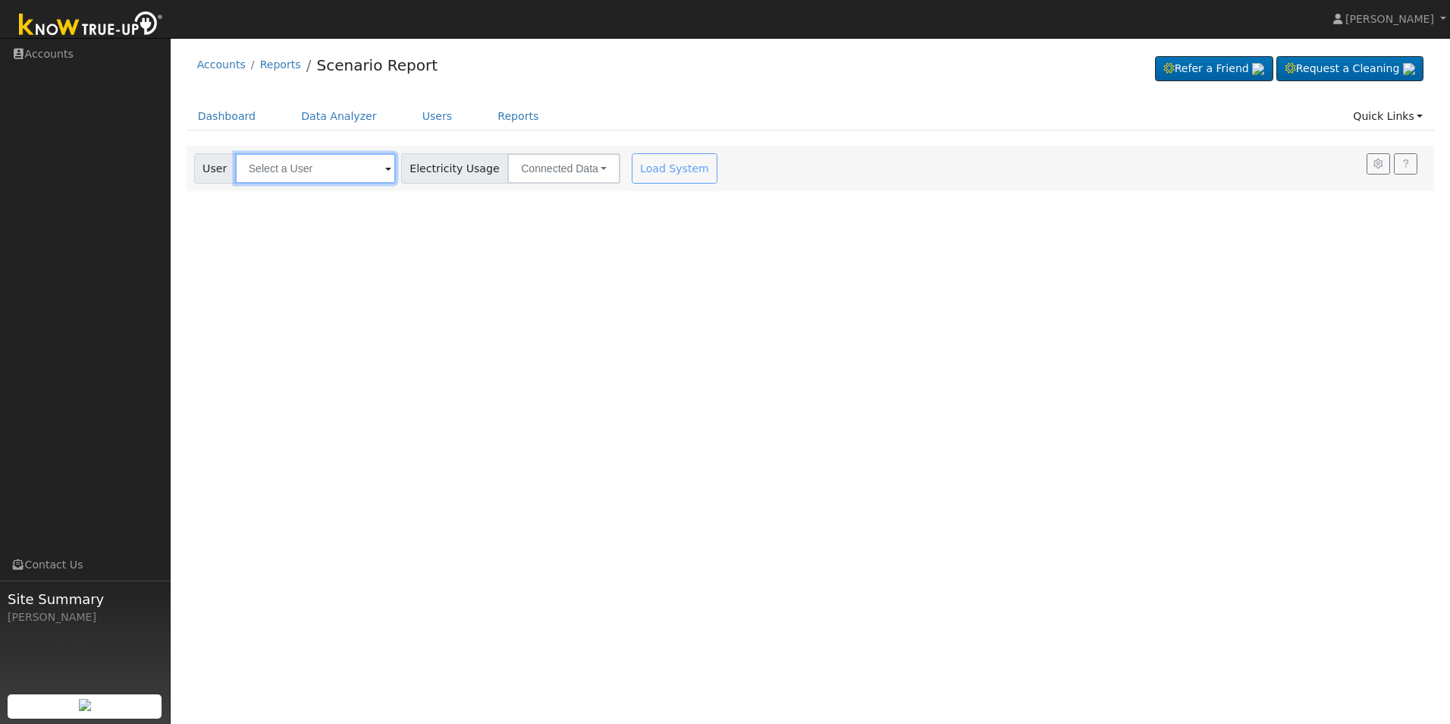
click at [306, 173] on input "text" at bounding box center [315, 168] width 161 height 30
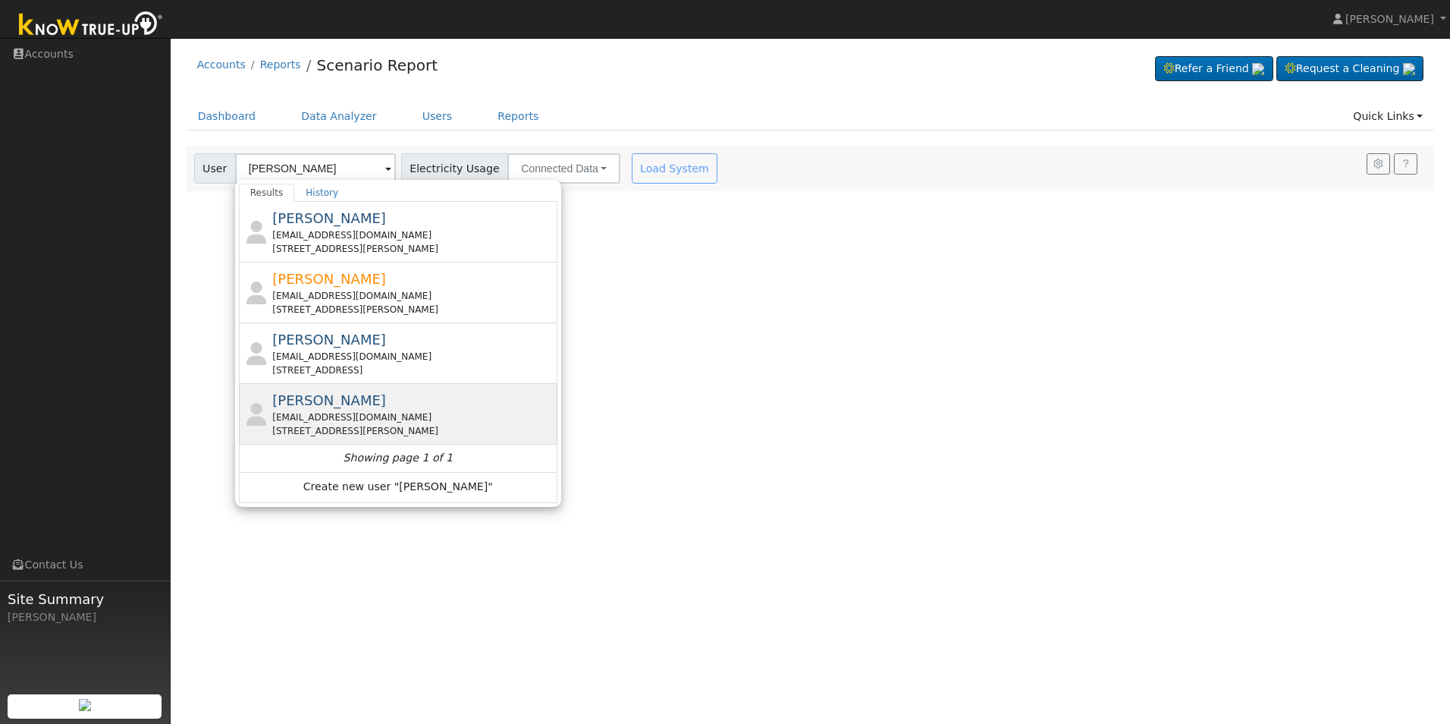
click at [391, 403] on div "[PERSON_NAME] [EMAIL_ADDRESS][DOMAIN_NAME] [STREET_ADDRESS][PERSON_NAME]" at bounding box center [412, 414] width 281 height 48
type input "[PERSON_NAME]"
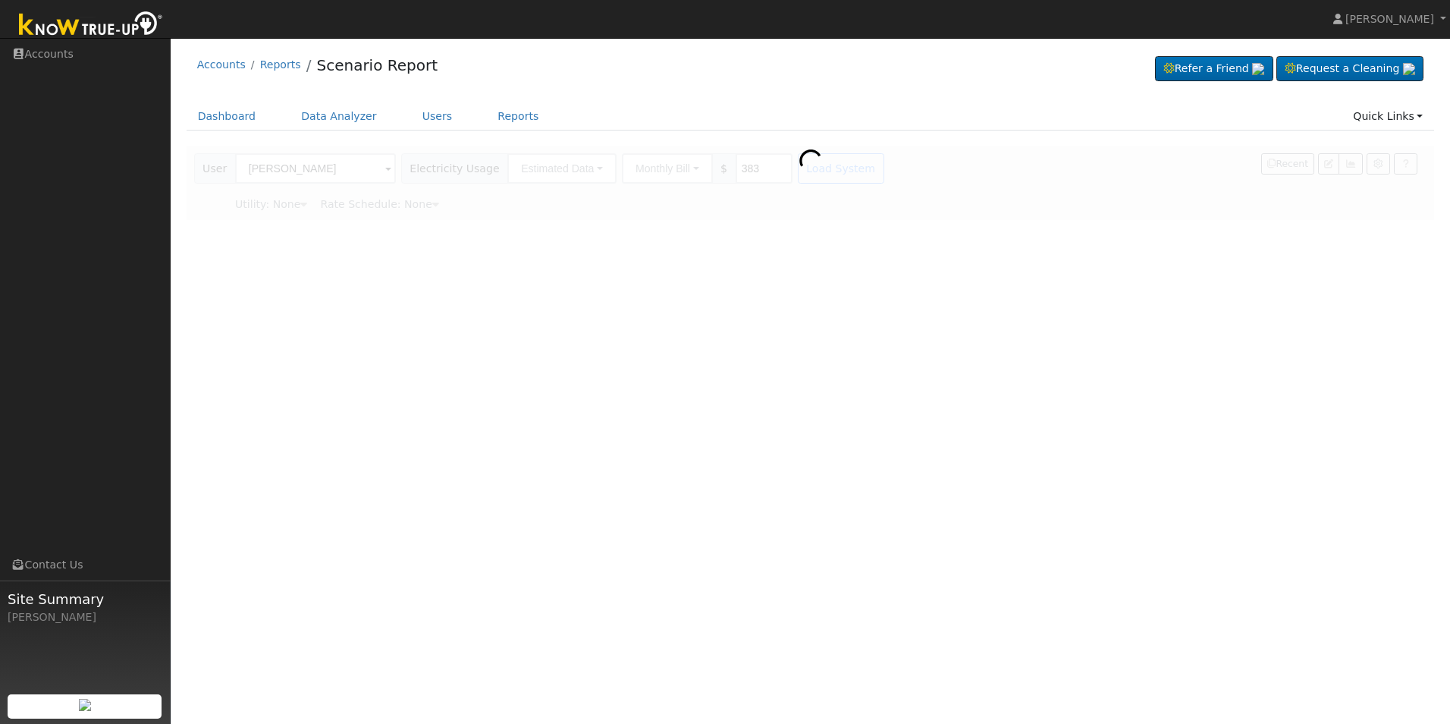
type input "Pacific Gas & Electric"
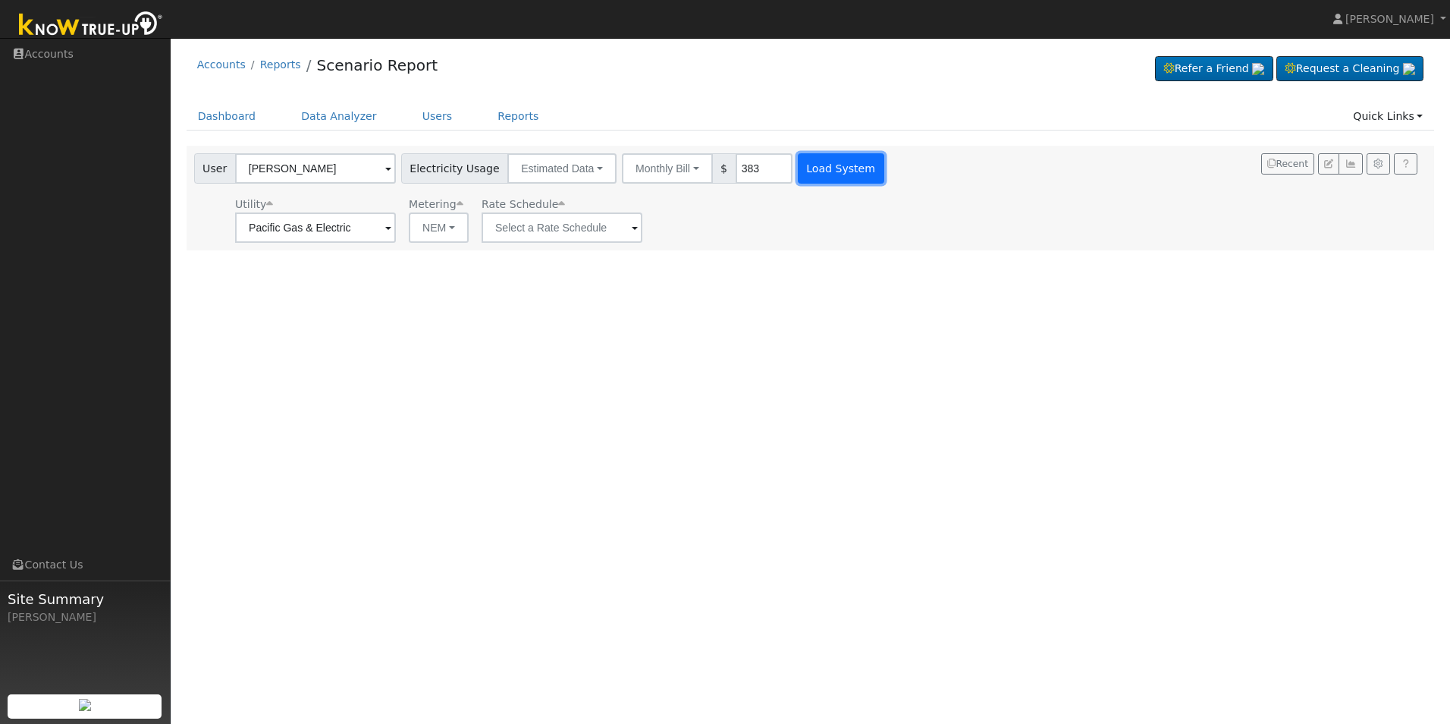
click at [827, 175] on button "Load System" at bounding box center [841, 168] width 86 height 30
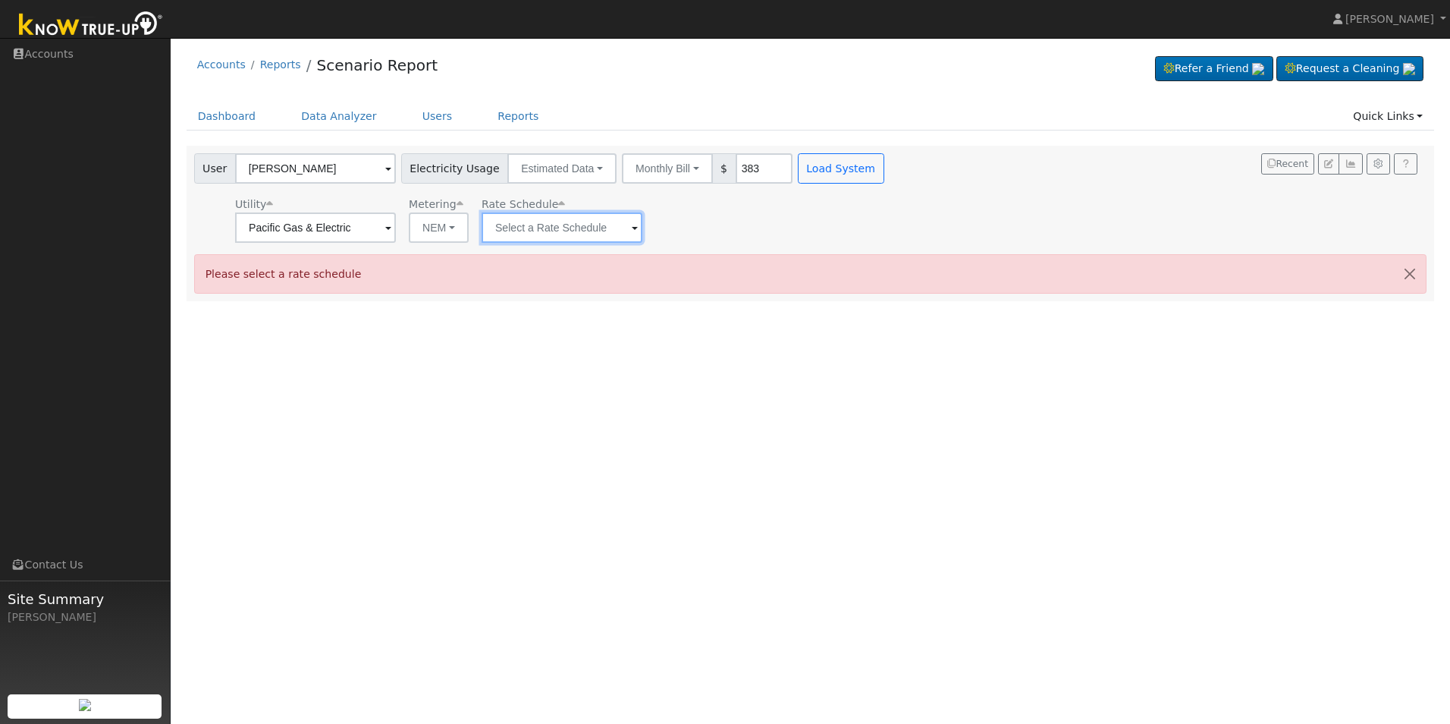
click at [396, 237] on input "text" at bounding box center [315, 227] width 161 height 30
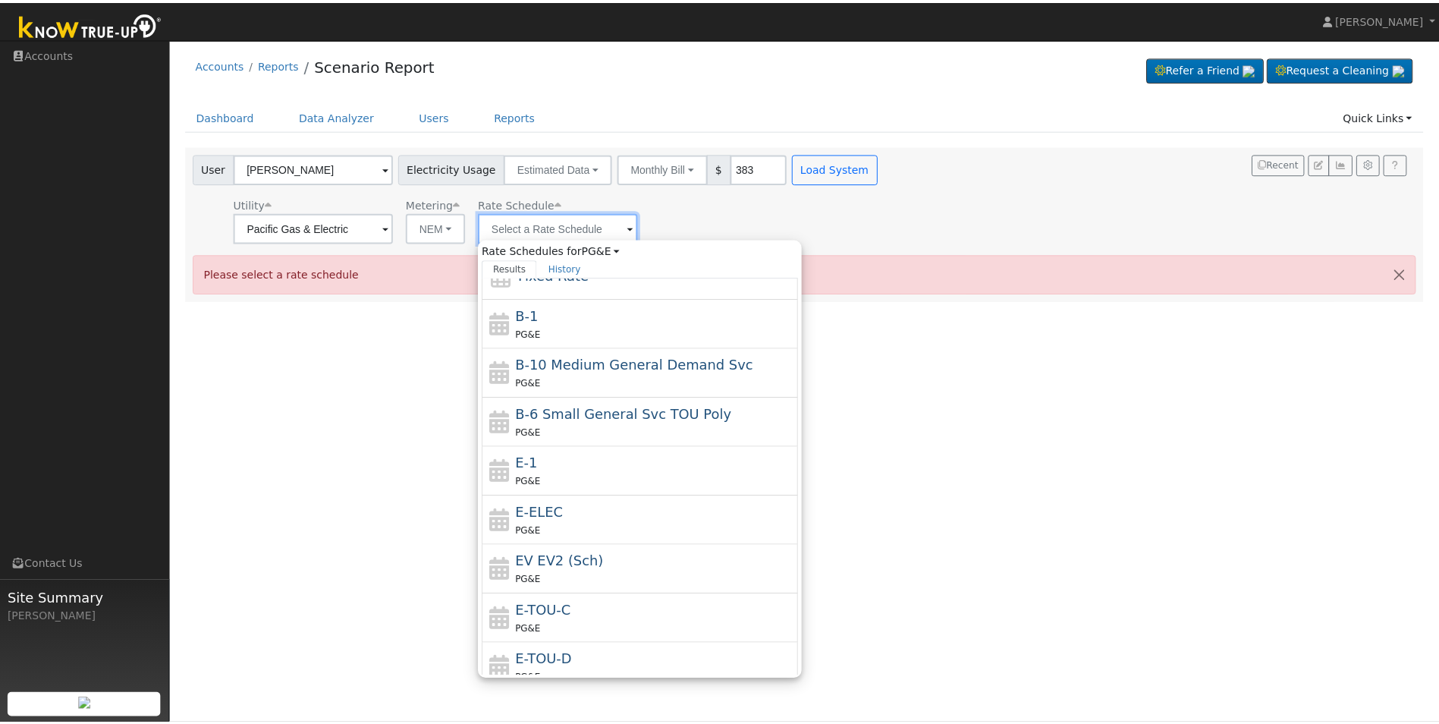
scroll to position [166, 0]
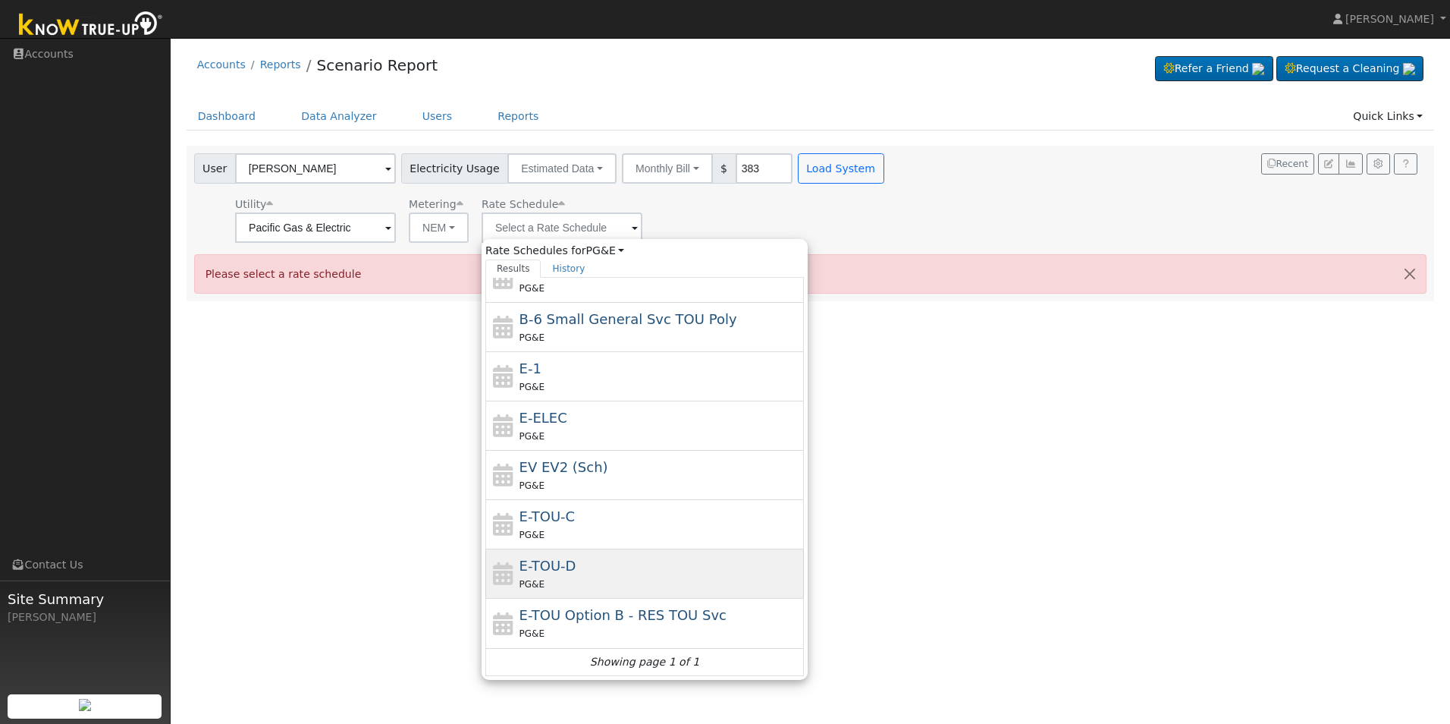
click at [559, 560] on span "E-TOU-D" at bounding box center [548, 565] width 57 height 16
type input "E-TOU-D"
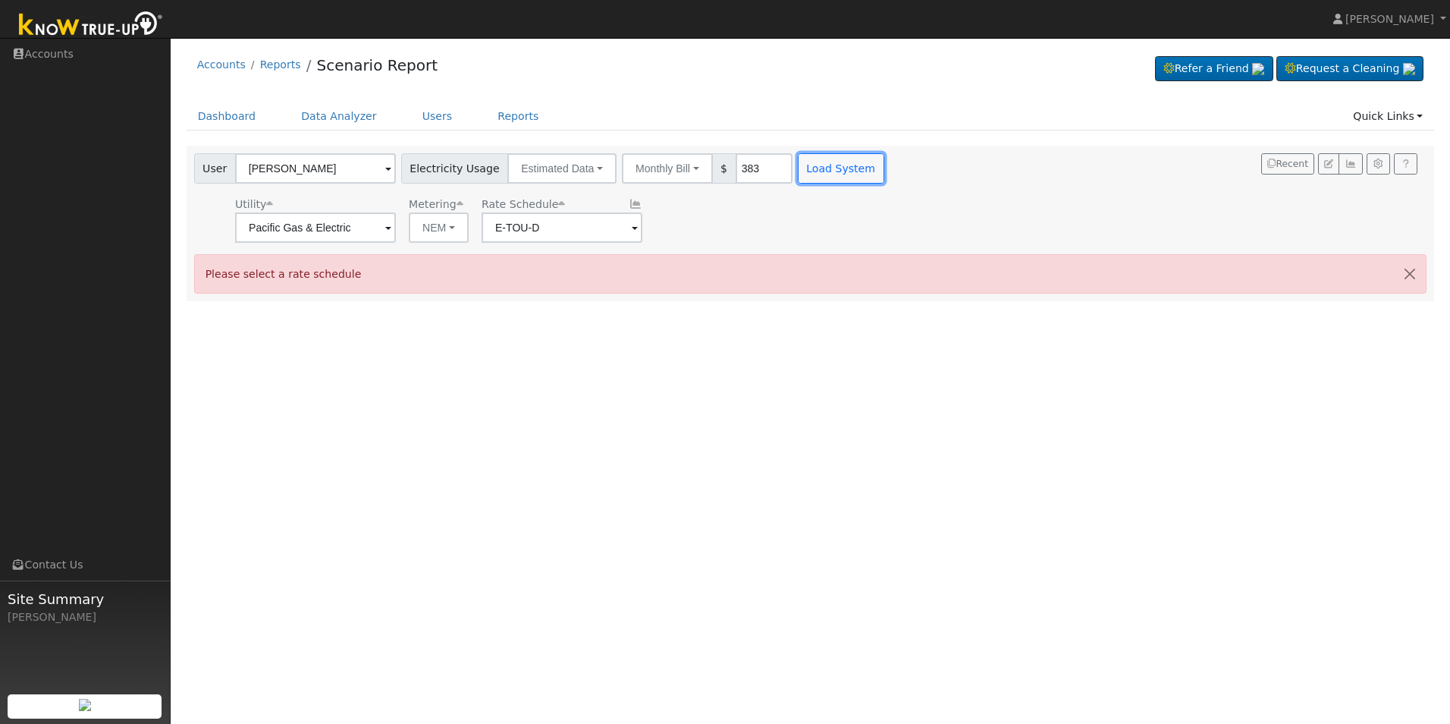
click at [827, 167] on button "Load System" at bounding box center [841, 168] width 86 height 30
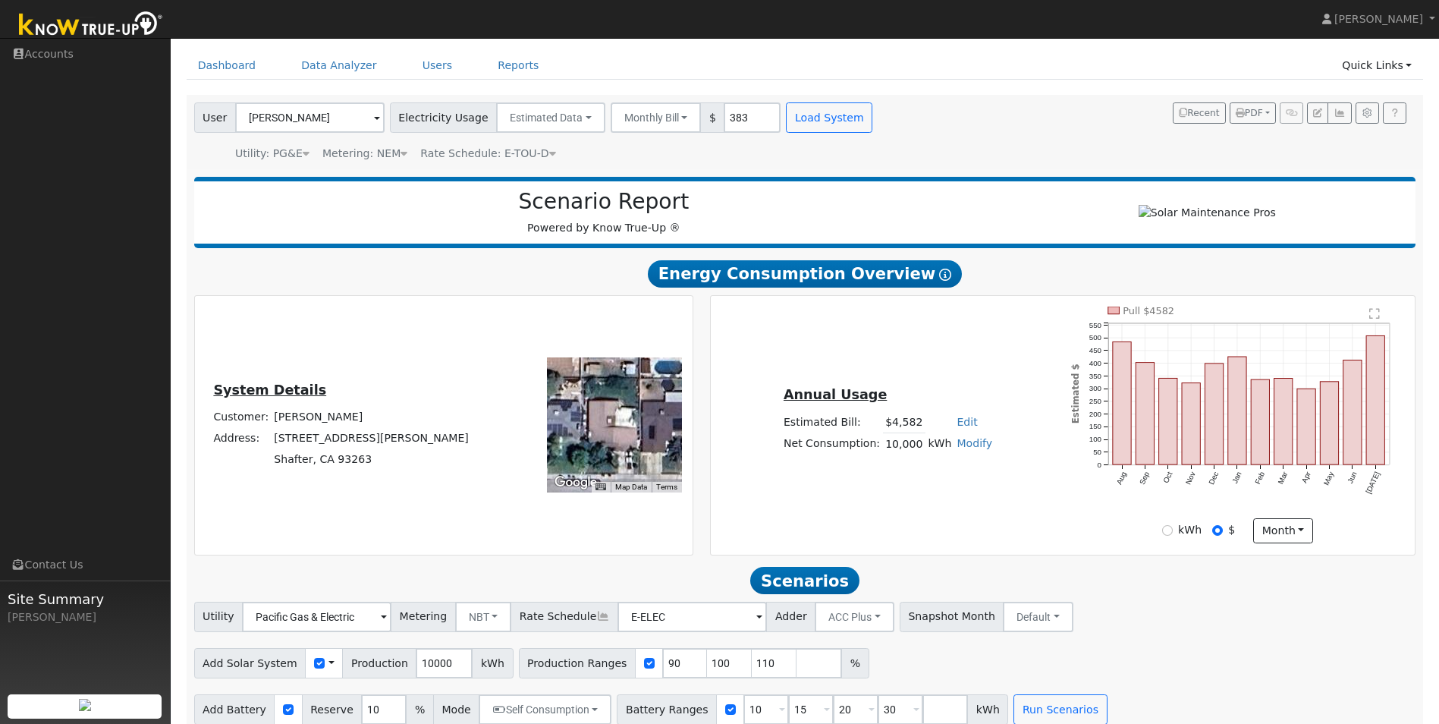
scroll to position [74, 0]
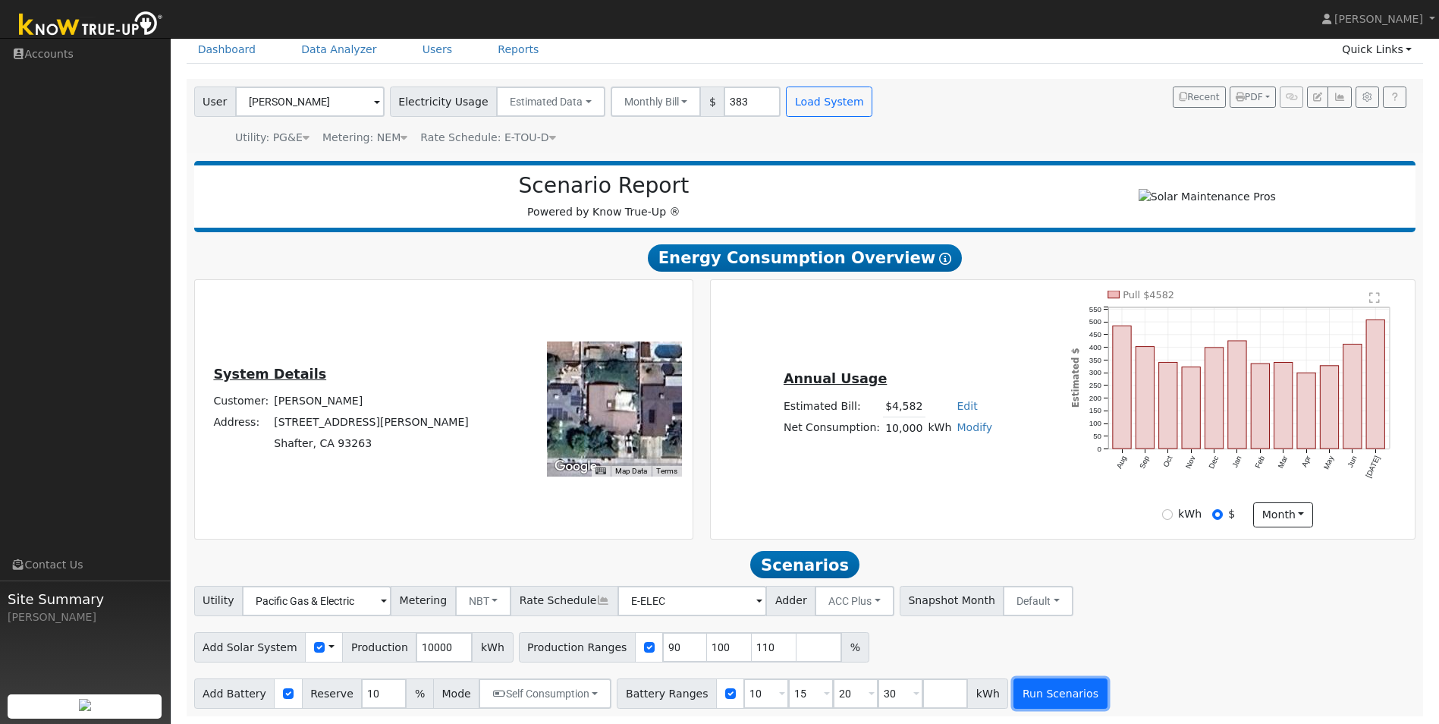
click at [1013, 695] on button "Run Scenarios" at bounding box center [1059, 693] width 93 height 30
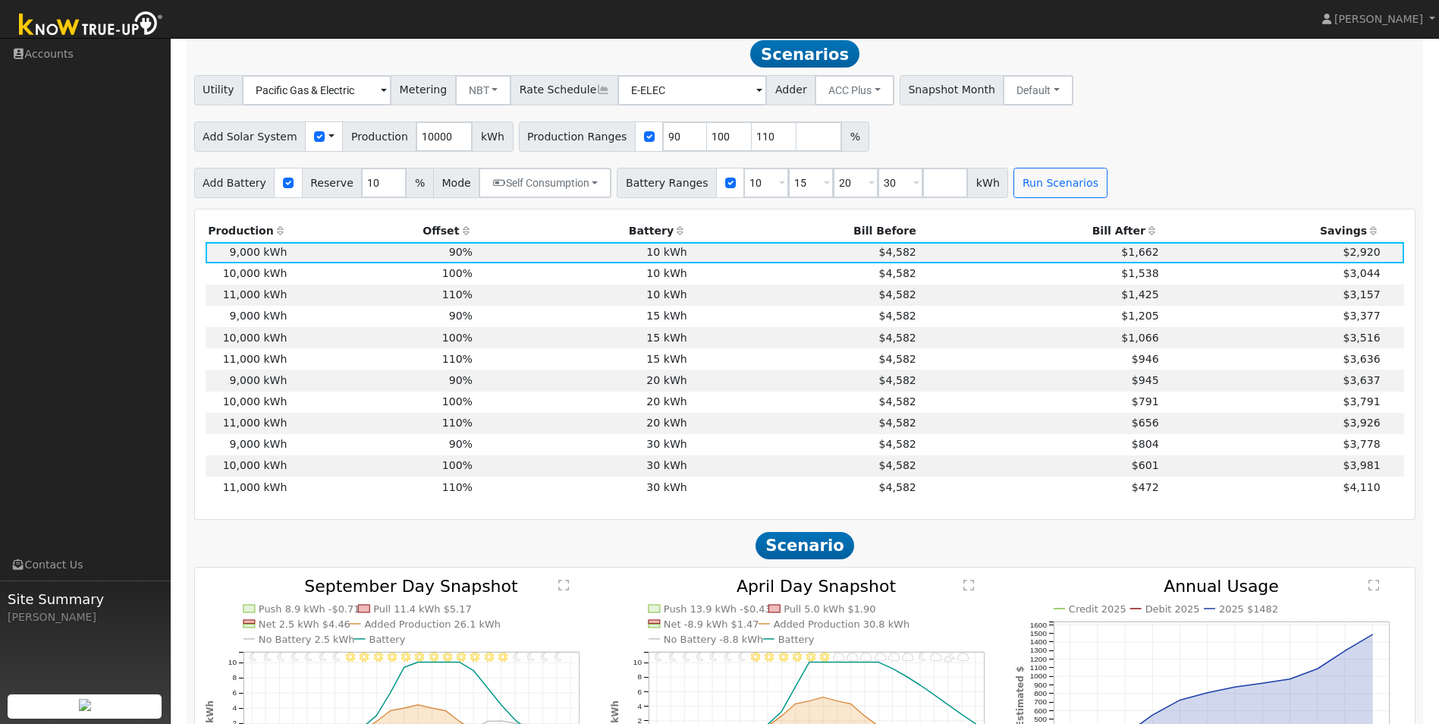
scroll to position [578, 0]
